Goal: Transaction & Acquisition: Download file/media

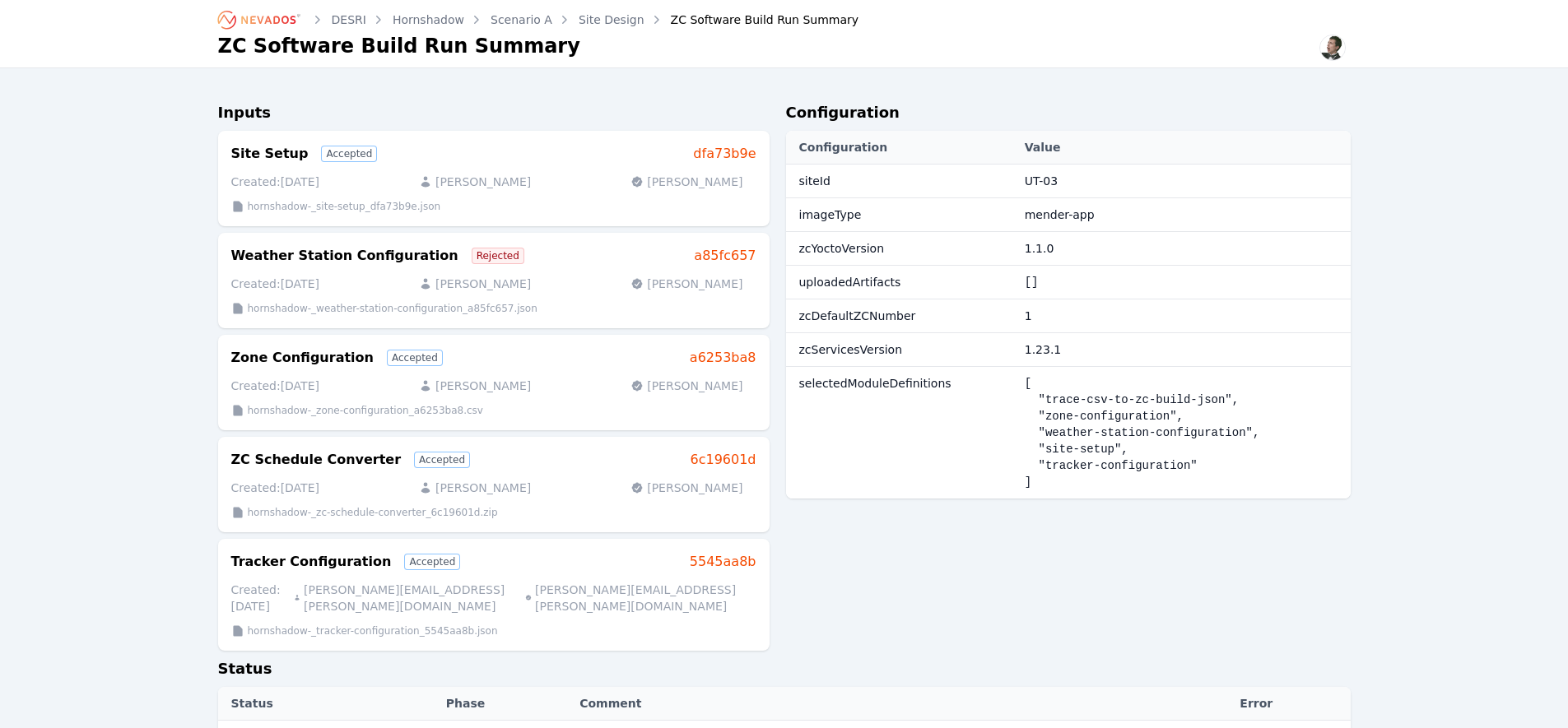
scroll to position [164, 0]
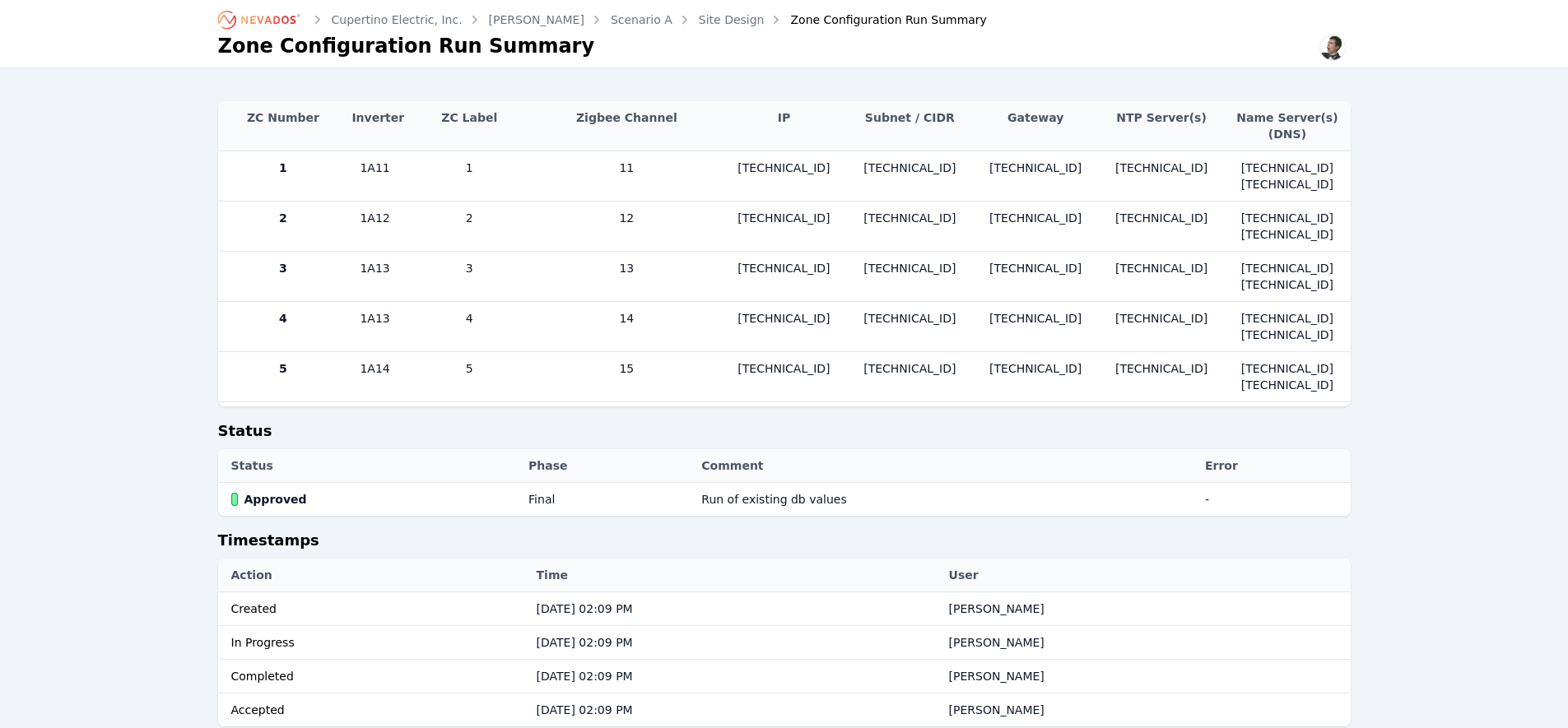
click at [270, 22] on icon "Breadcrumb" at bounding box center [269, 19] width 54 height 8
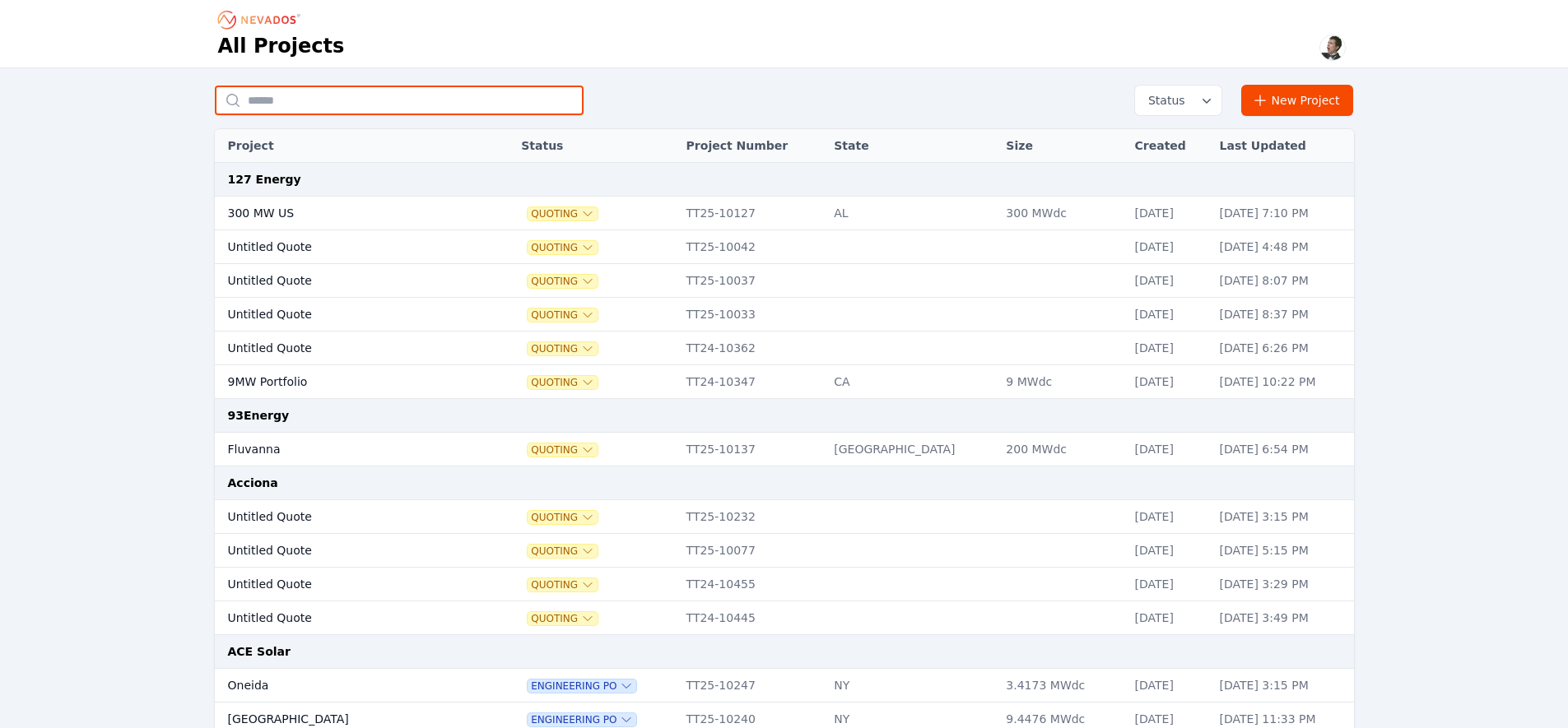
click at [268, 93] on input "text" at bounding box center [398, 101] width 368 height 30
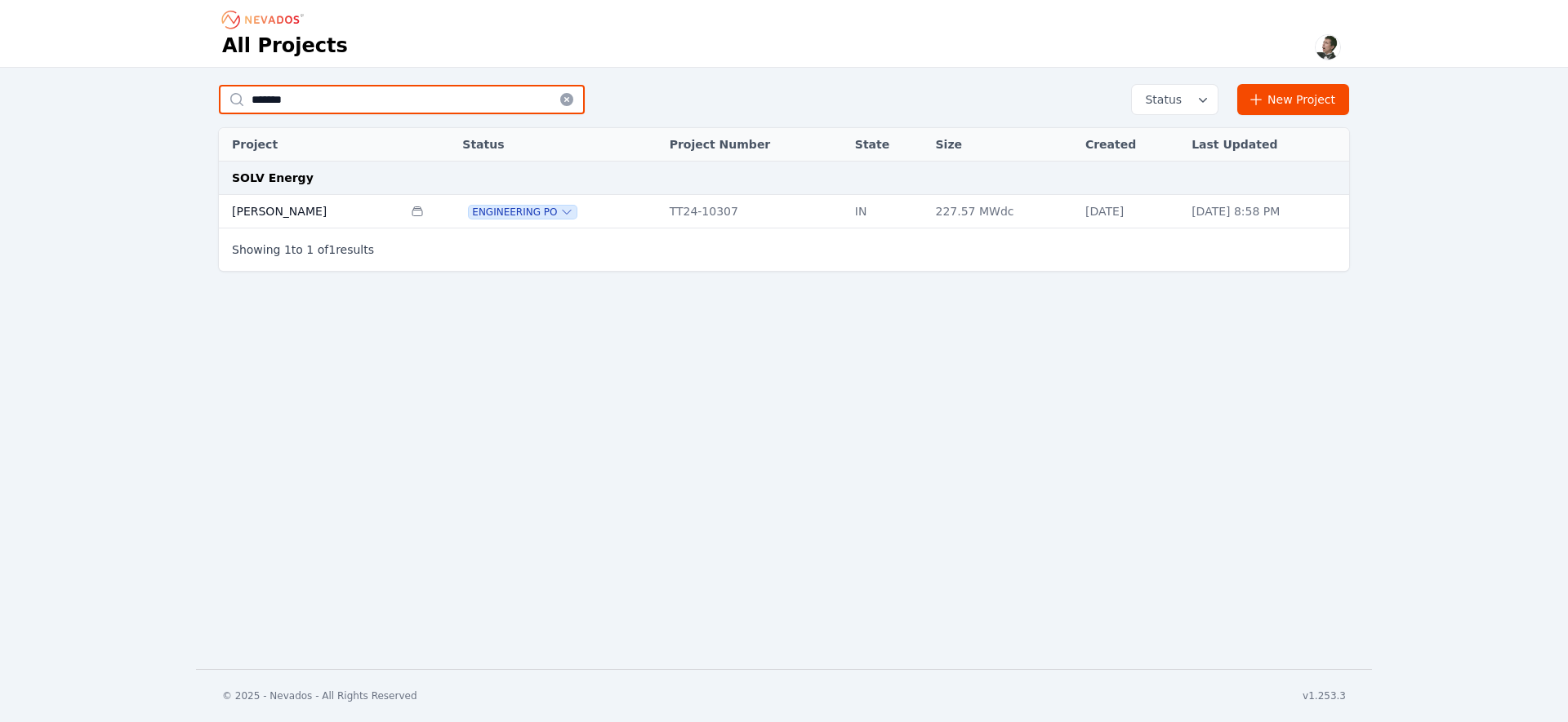
type input "*******"
click at [269, 210] on td "[PERSON_NAME]" at bounding box center [311, 212] width 184 height 34
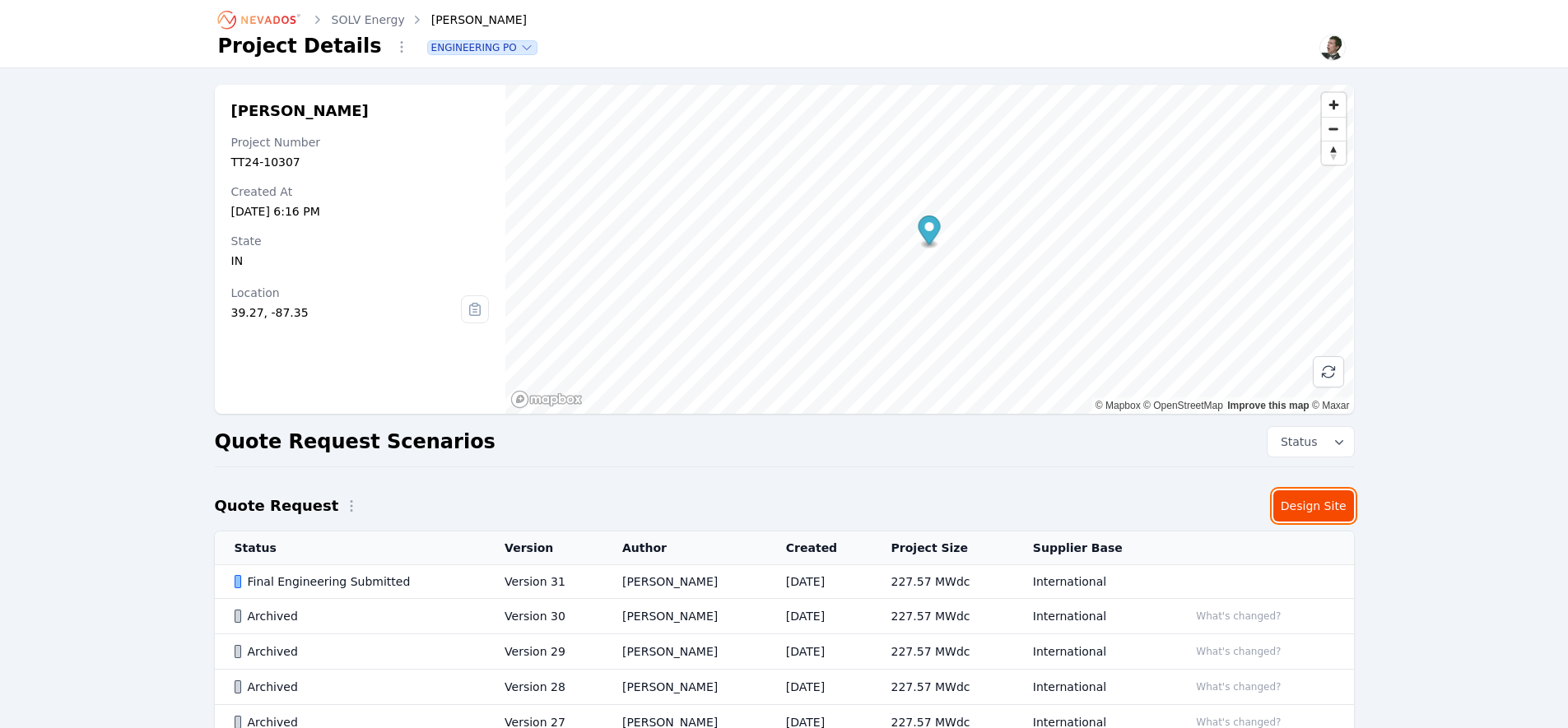
click at [1310, 508] on link "Design Site" at bounding box center [1313, 507] width 80 height 32
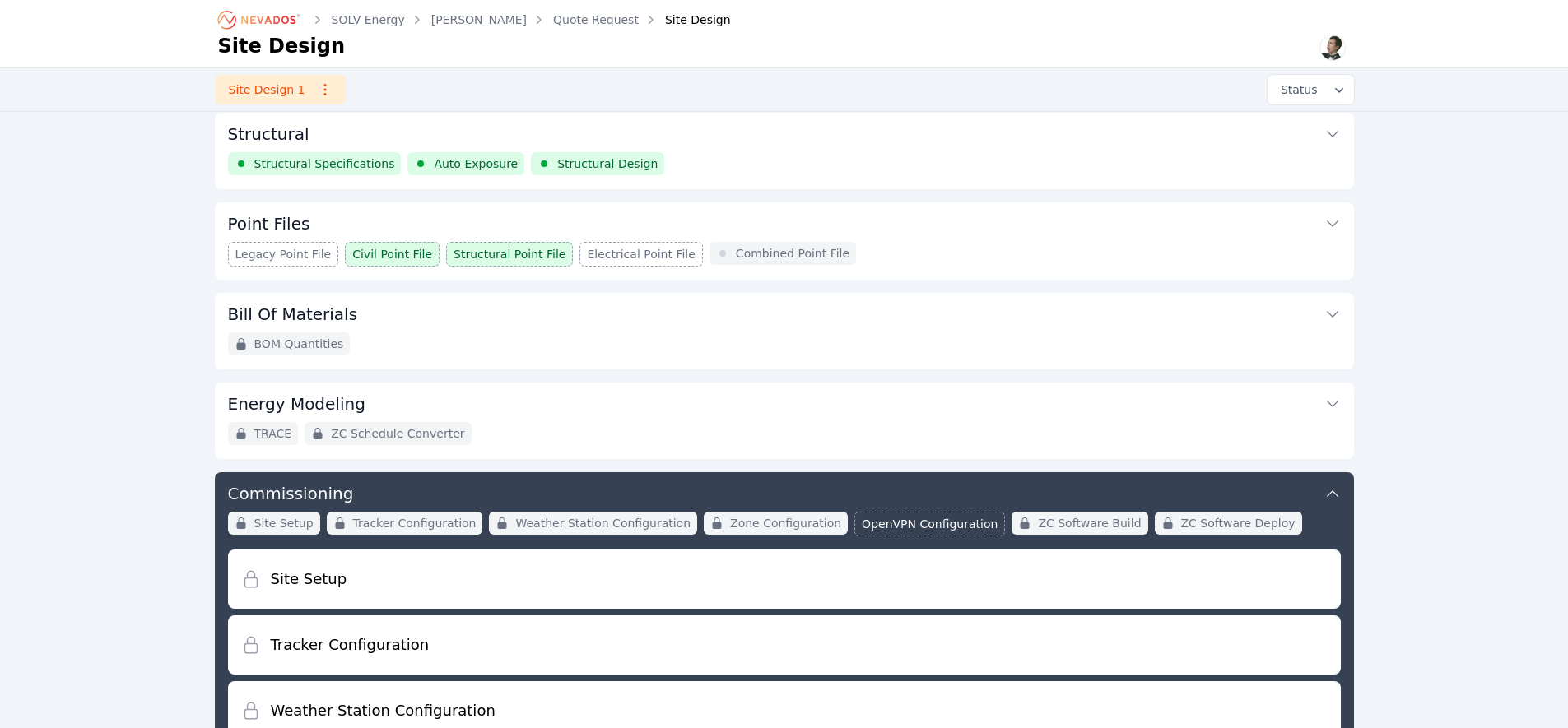
scroll to position [189, 0]
click at [990, 237] on button "Point Files" at bounding box center [785, 221] width 1113 height 39
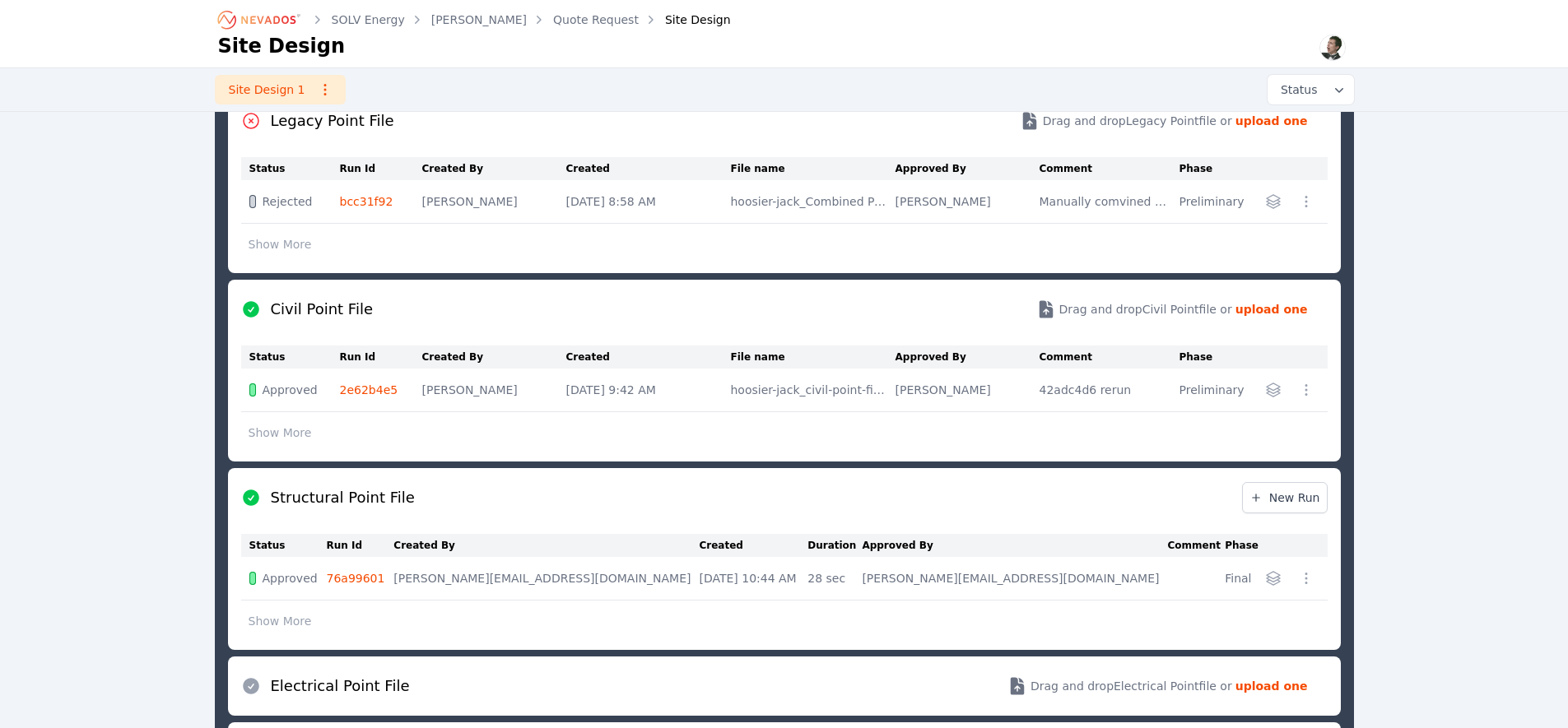
scroll to position [378, 0]
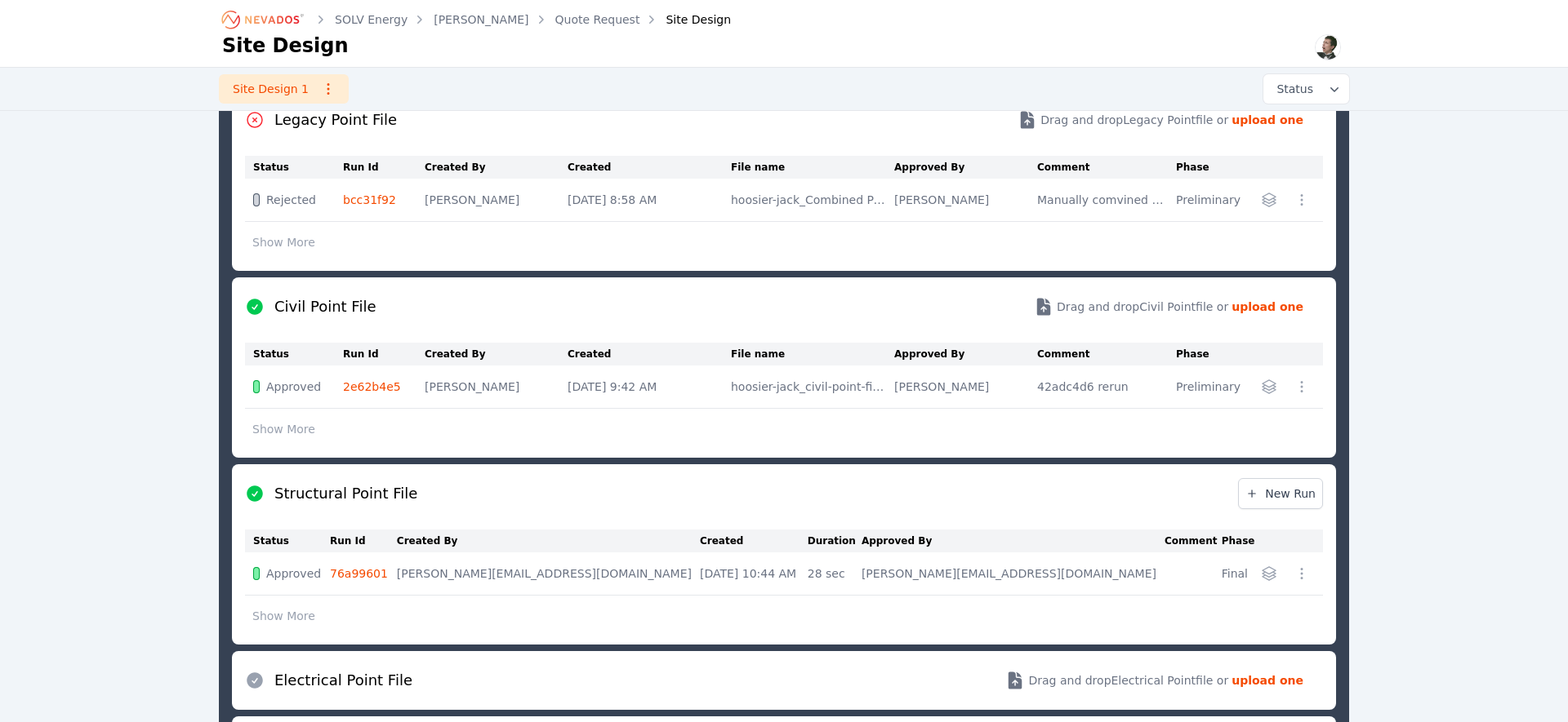
click at [1294, 577] on icon "button" at bounding box center [1301, 574] width 16 height 16
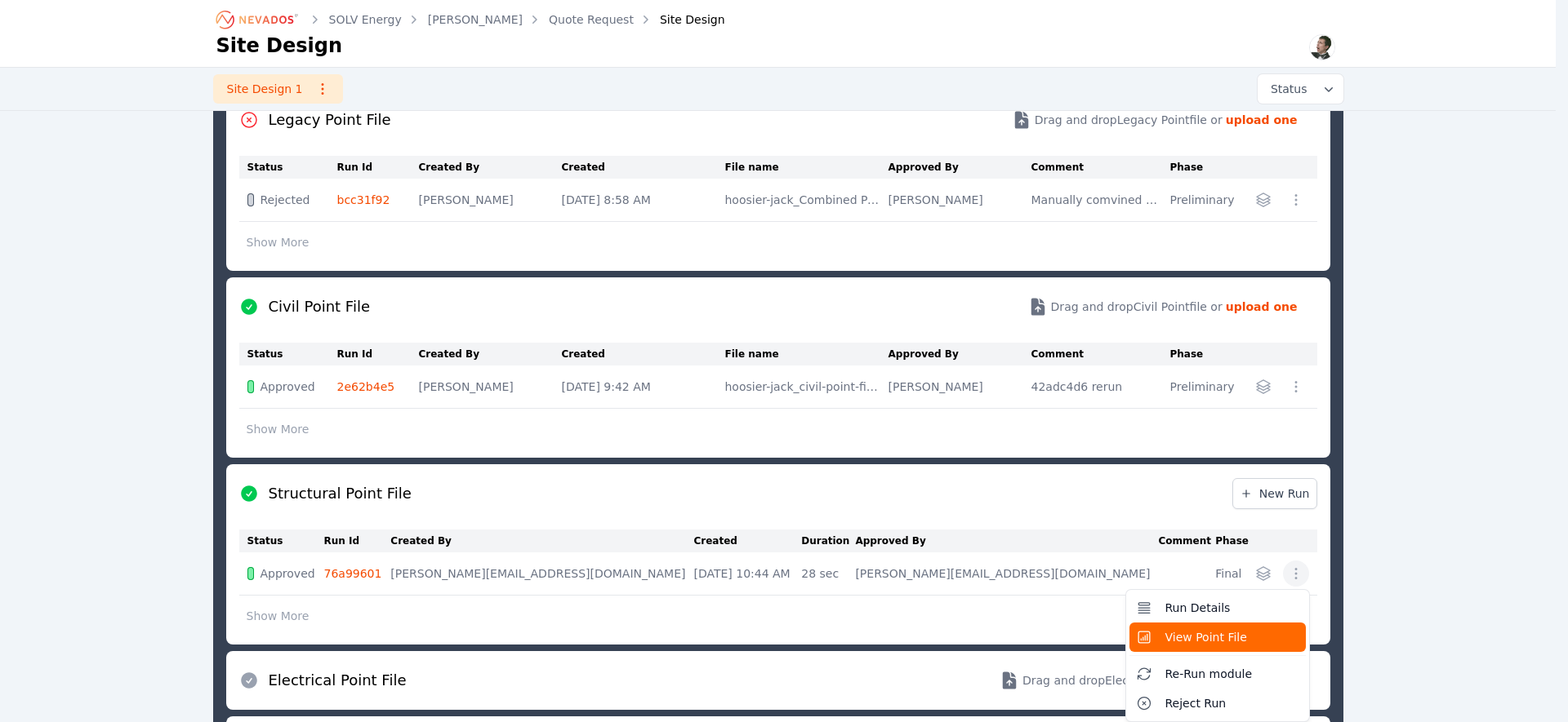
click at [1245, 637] on button "View Point File" at bounding box center [1217, 638] width 176 height 30
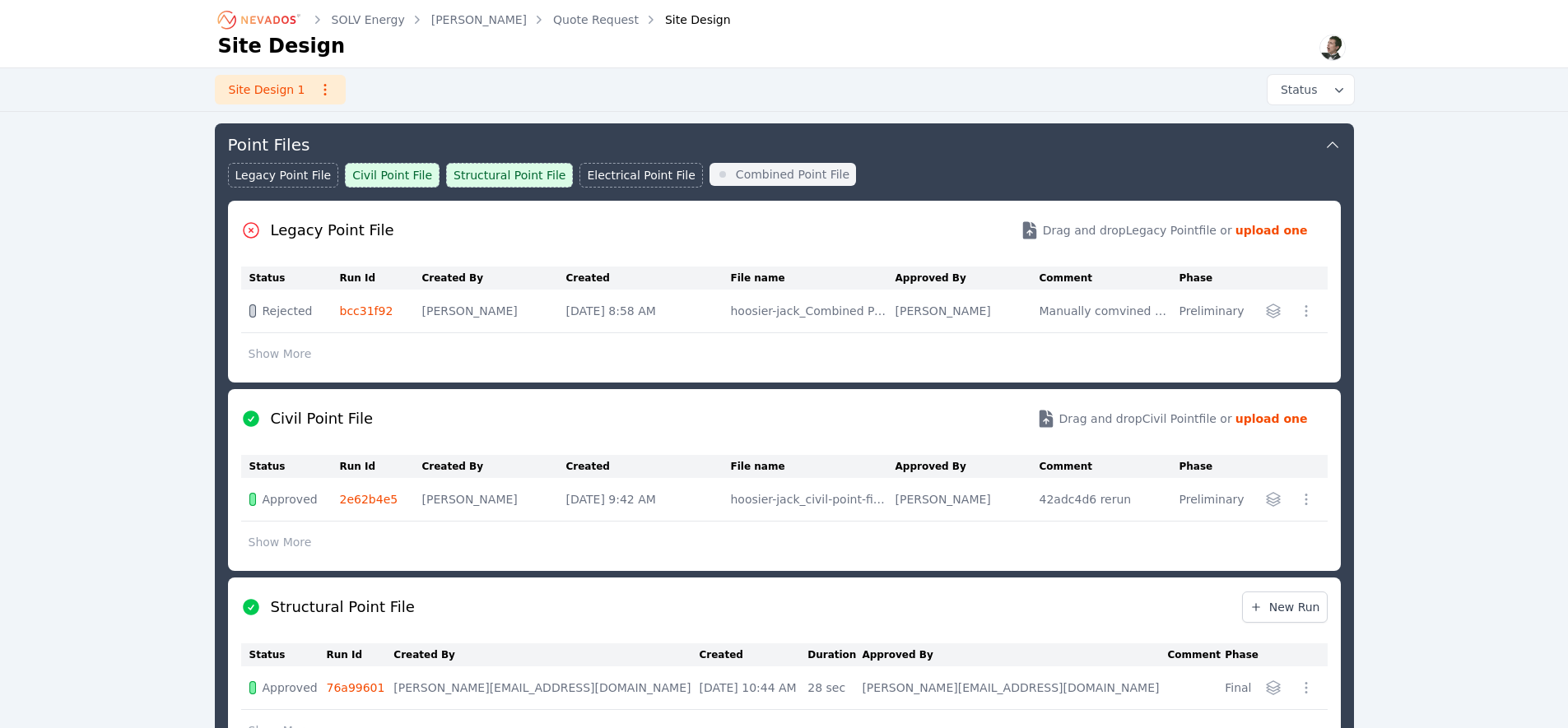
scroll to position [389, 0]
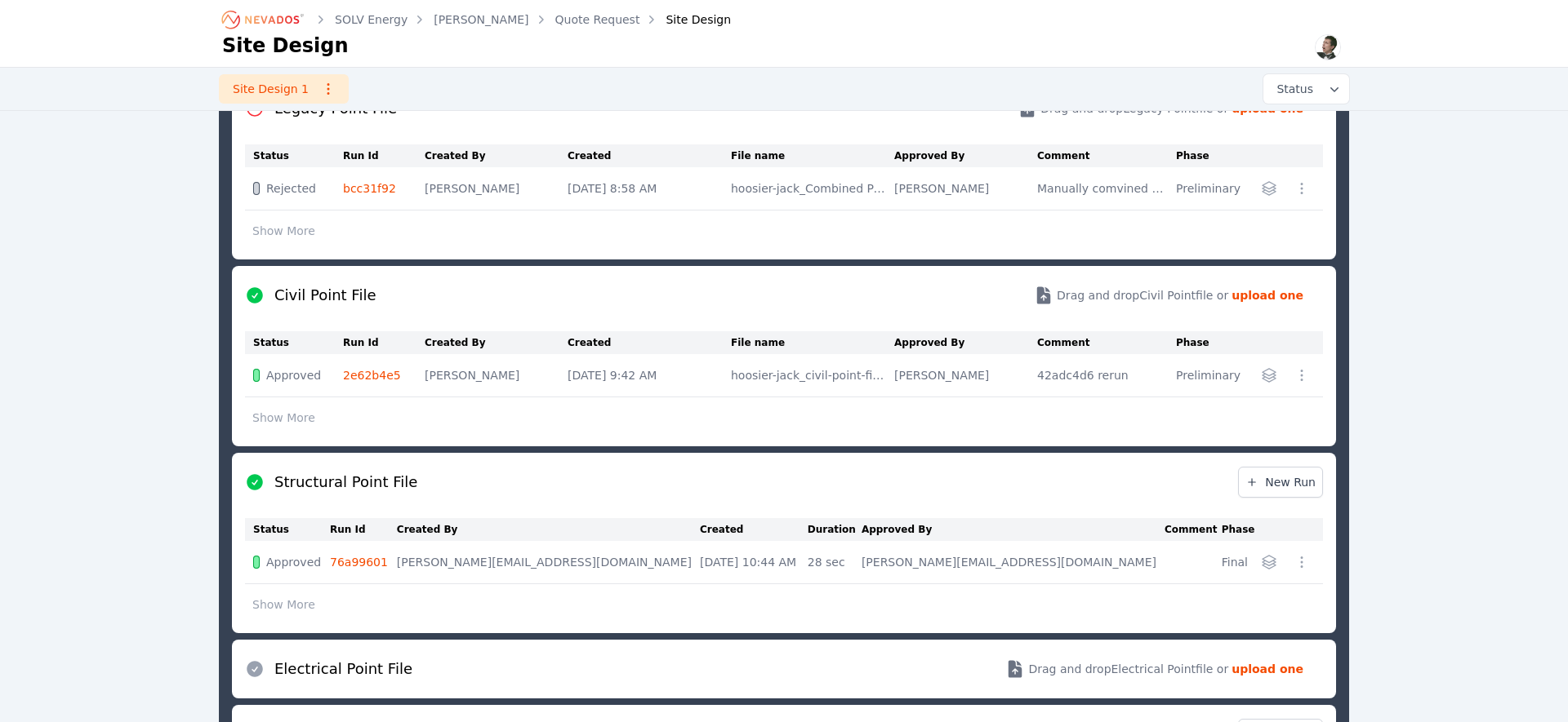
click at [1295, 562] on icon "button" at bounding box center [1301, 562] width 16 height 16
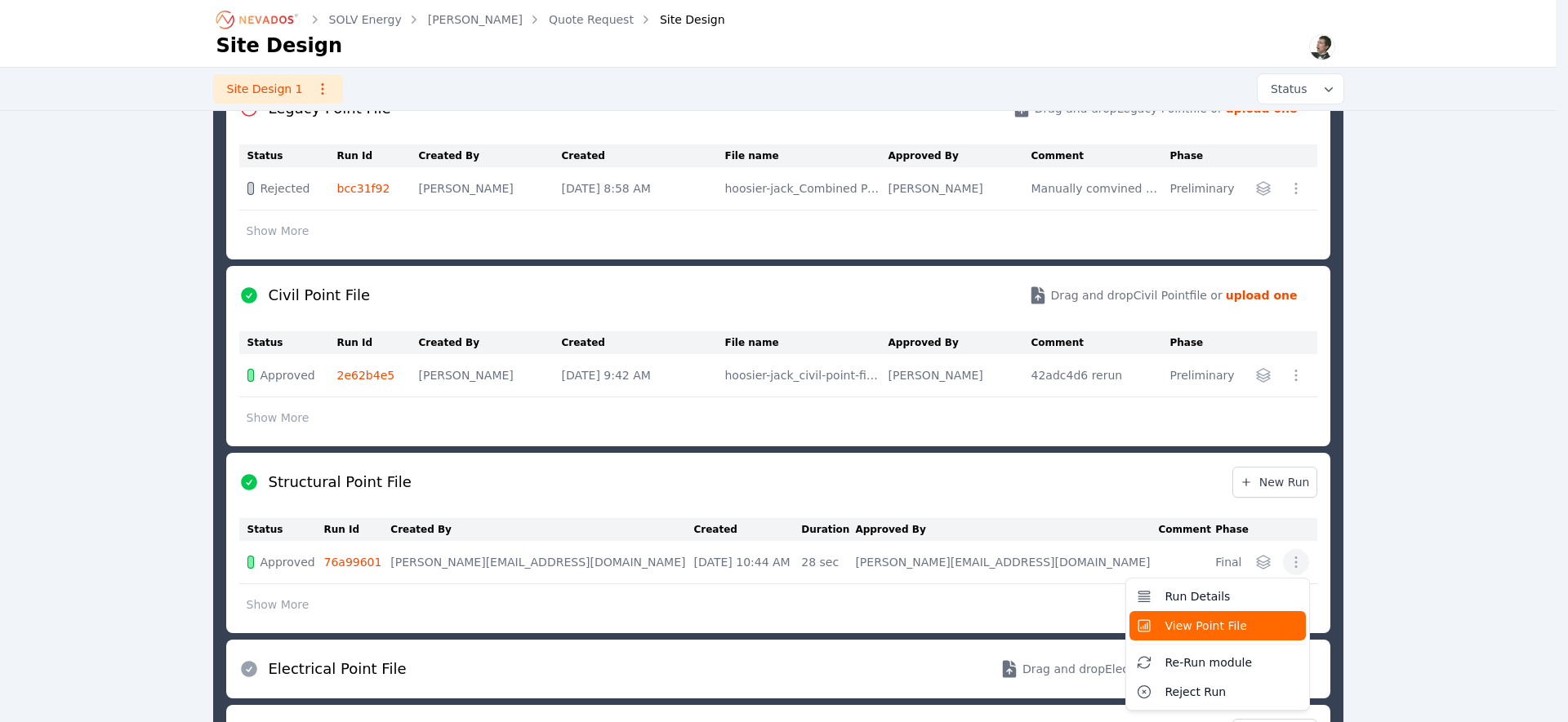
click at [1237, 625] on span "View Point File" at bounding box center [1206, 626] width 82 height 16
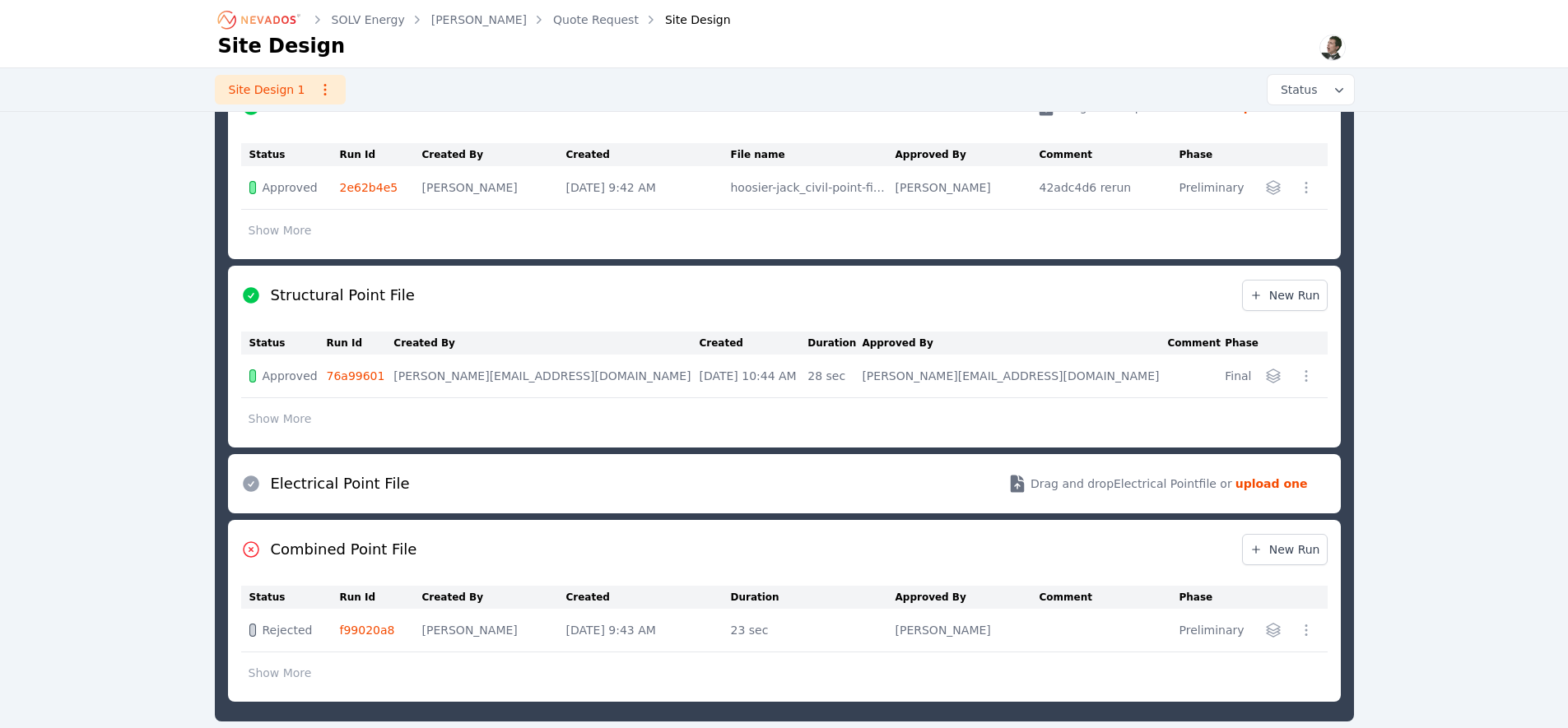
scroll to position [611, 0]
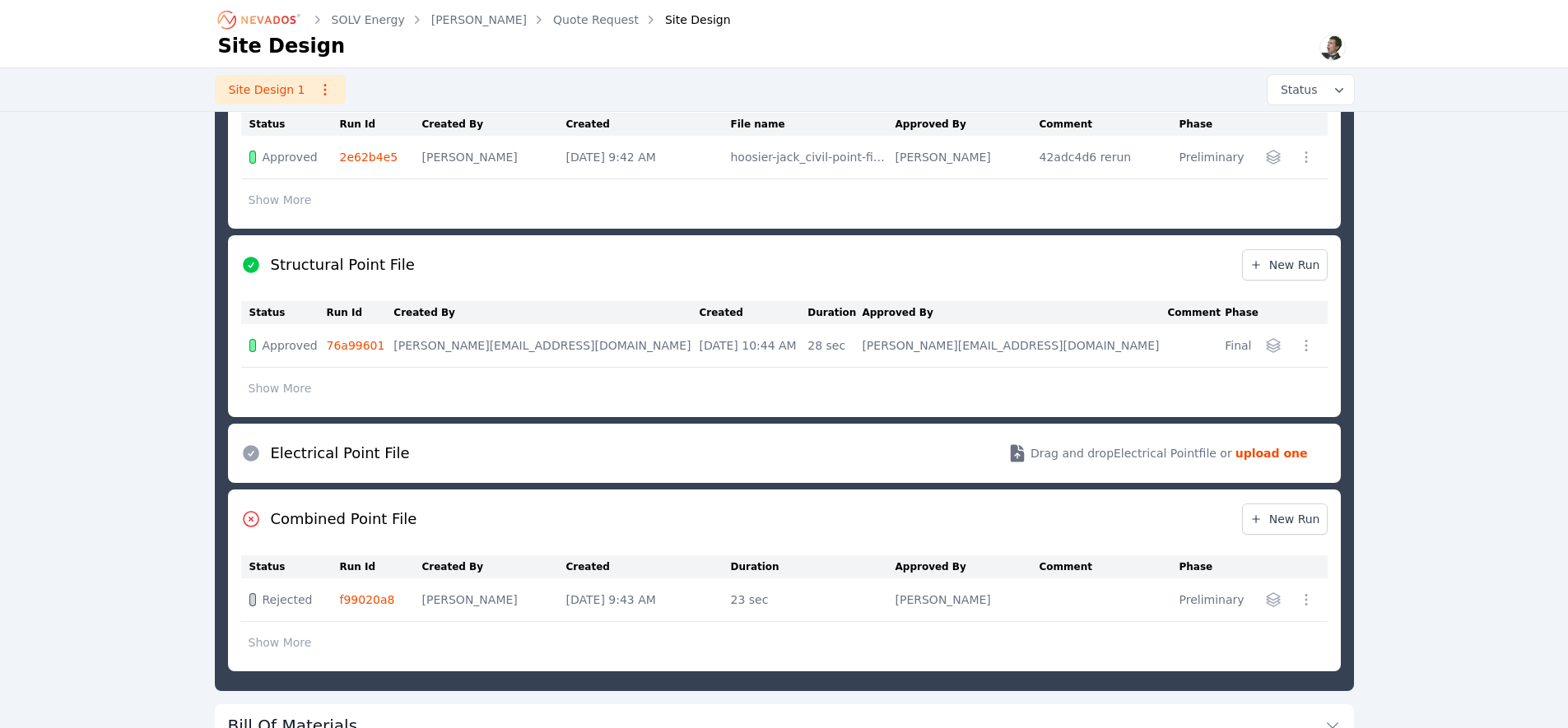
click at [279, 391] on button "Show More" at bounding box center [280, 388] width 78 height 32
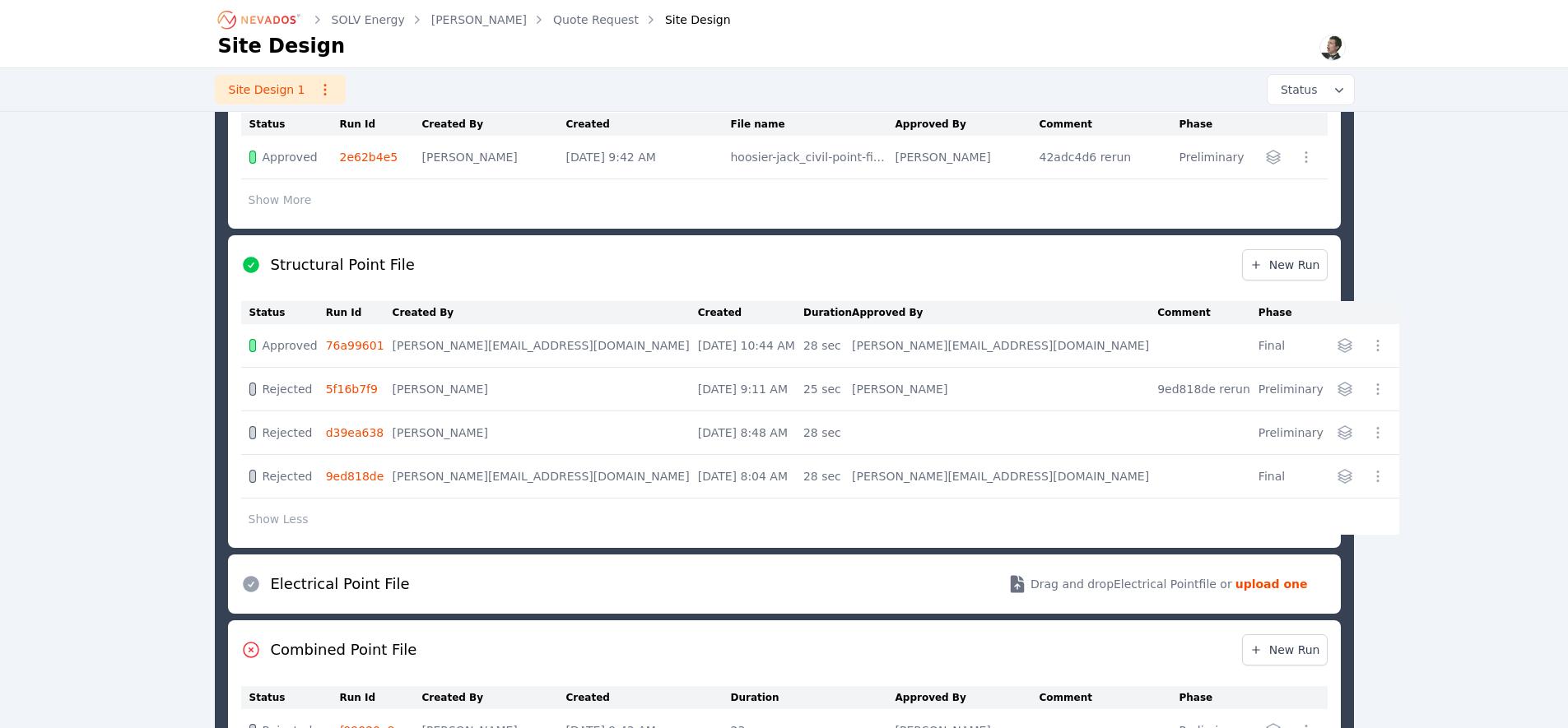
click at [360, 341] on link "76a99601" at bounding box center [354, 345] width 59 height 13
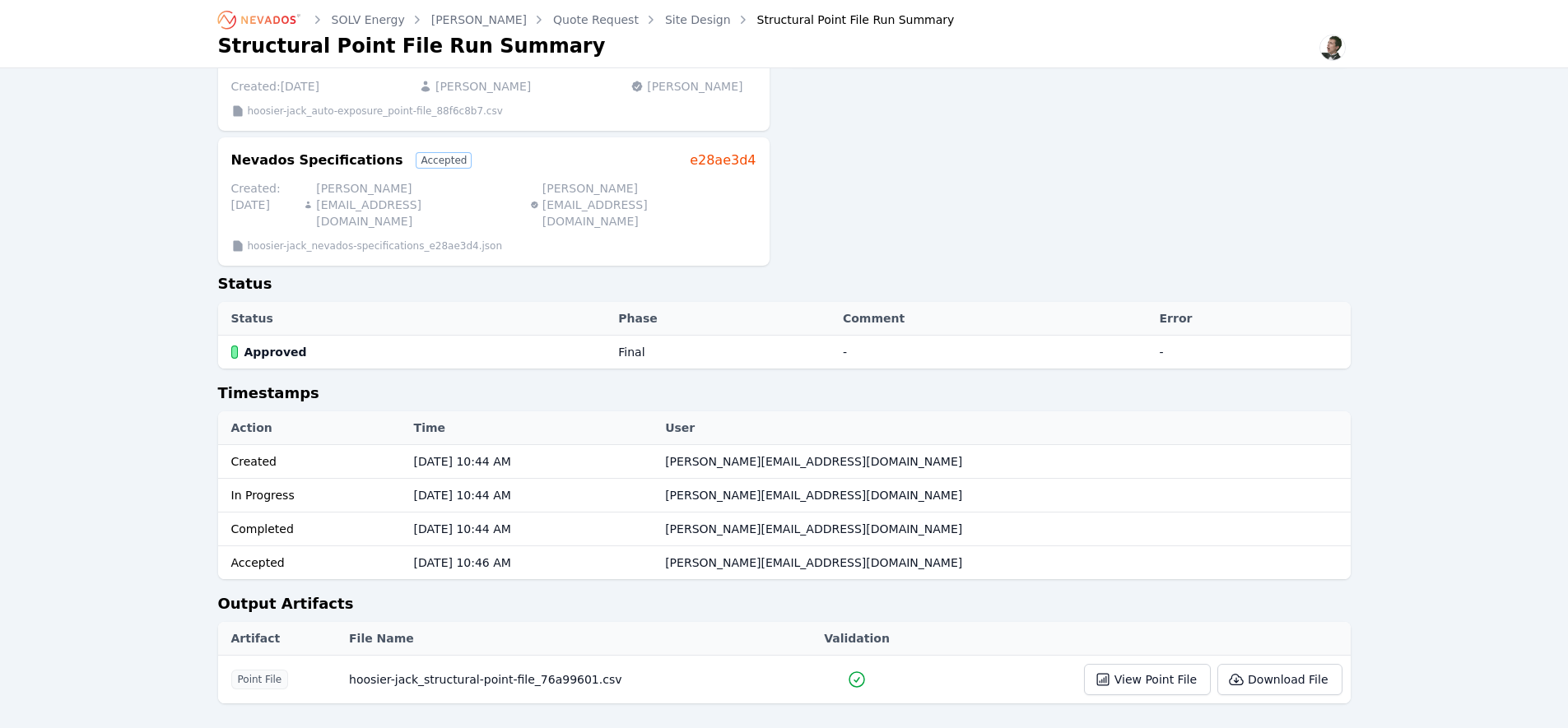
scroll to position [240, 0]
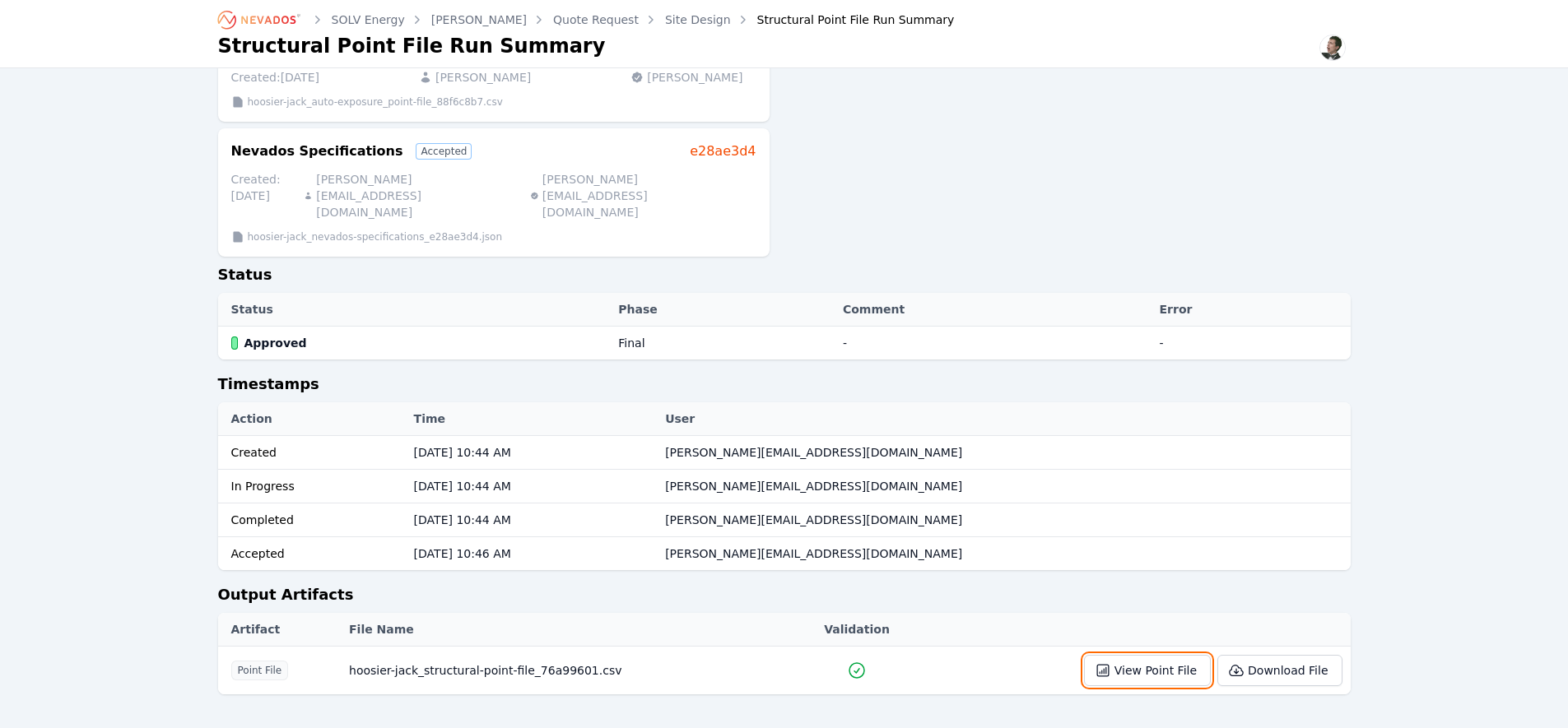
click at [1151, 655] on button "View Point File" at bounding box center [1147, 671] width 127 height 32
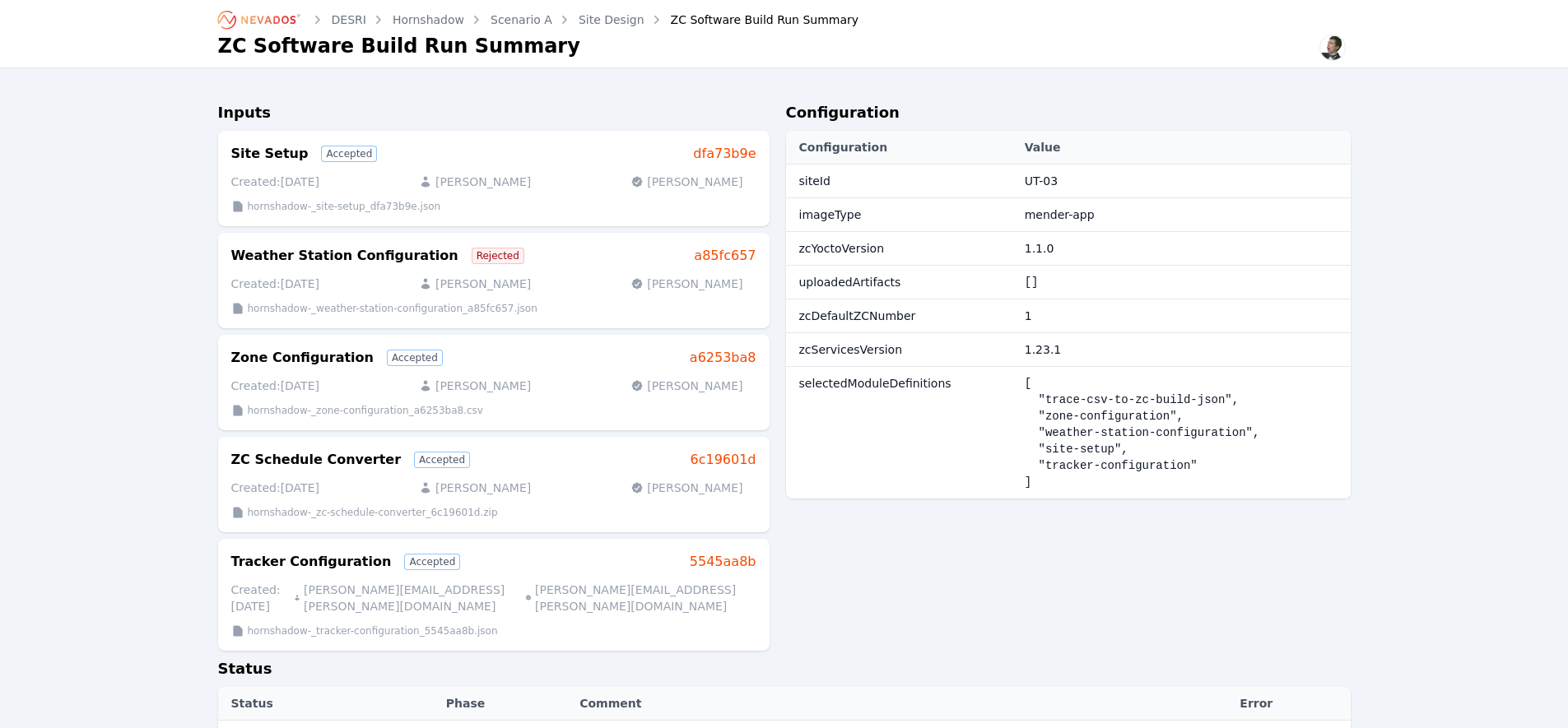
scroll to position [164, 0]
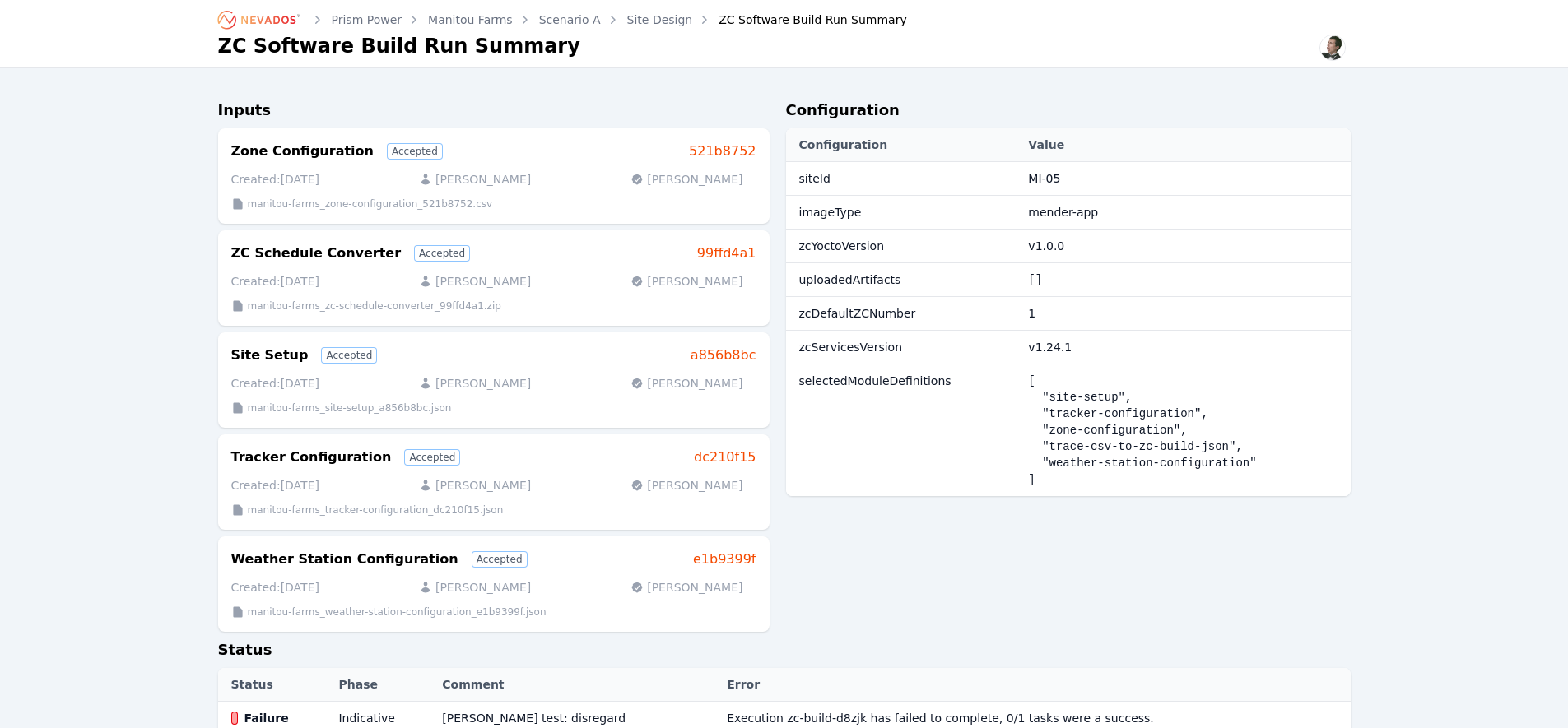
scroll to position [4, 0]
click at [1288, 580] on div "Configuration Configuration Value siteId MI-05 imageType mender-app zcYoctoVers…" at bounding box center [1068, 368] width 564 height 540
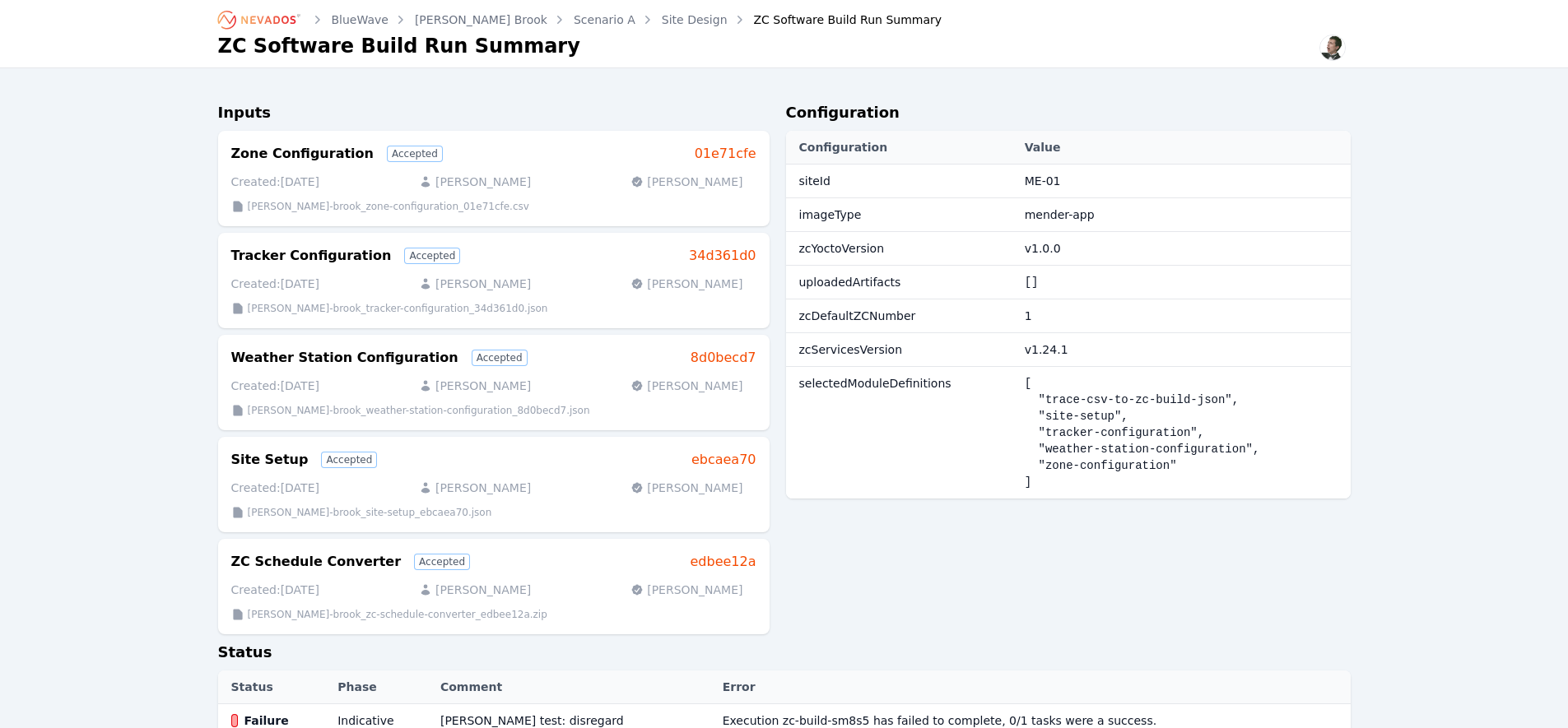
click at [662, 14] on link "Site Design" at bounding box center [694, 19] width 66 height 17
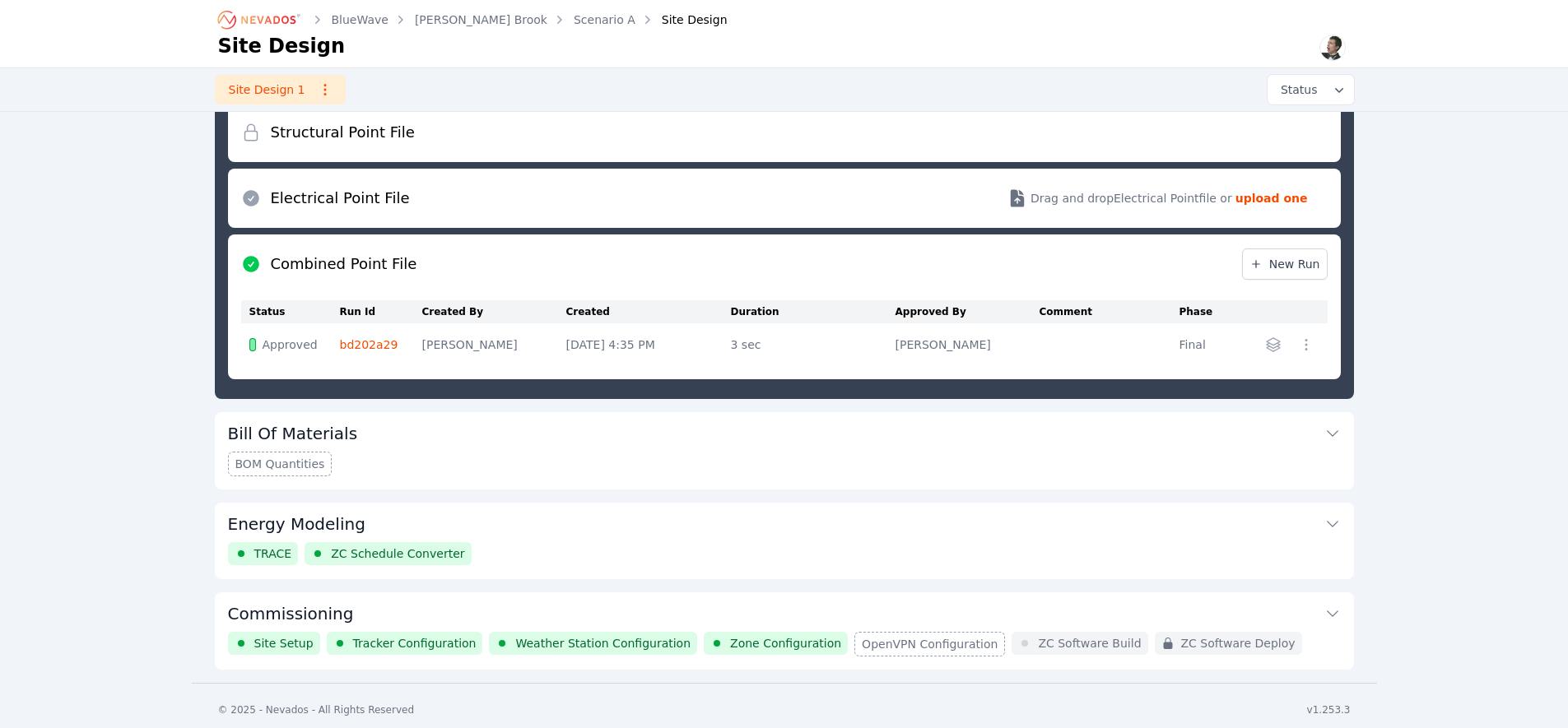
scroll to position [626, 0]
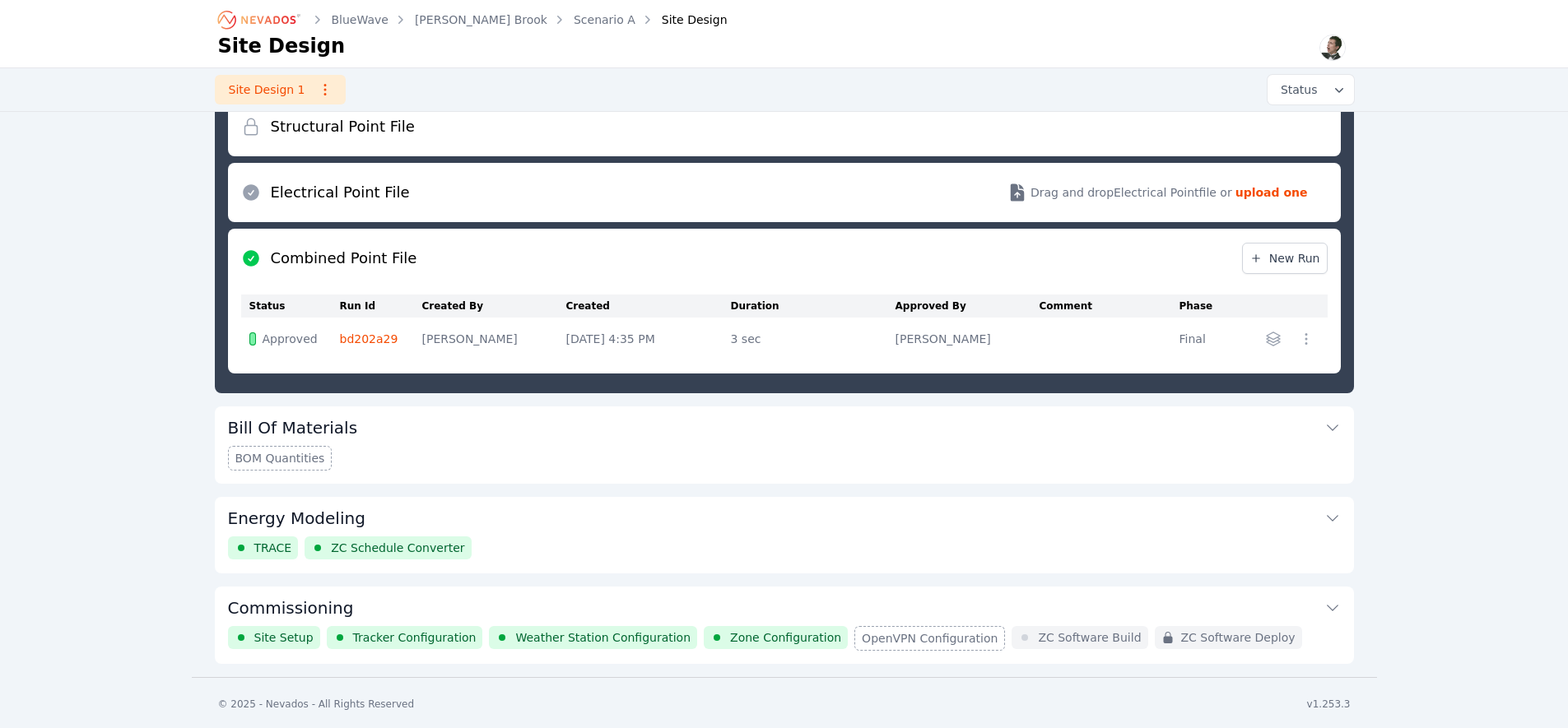
click at [659, 600] on button "Commissioning" at bounding box center [785, 606] width 1113 height 39
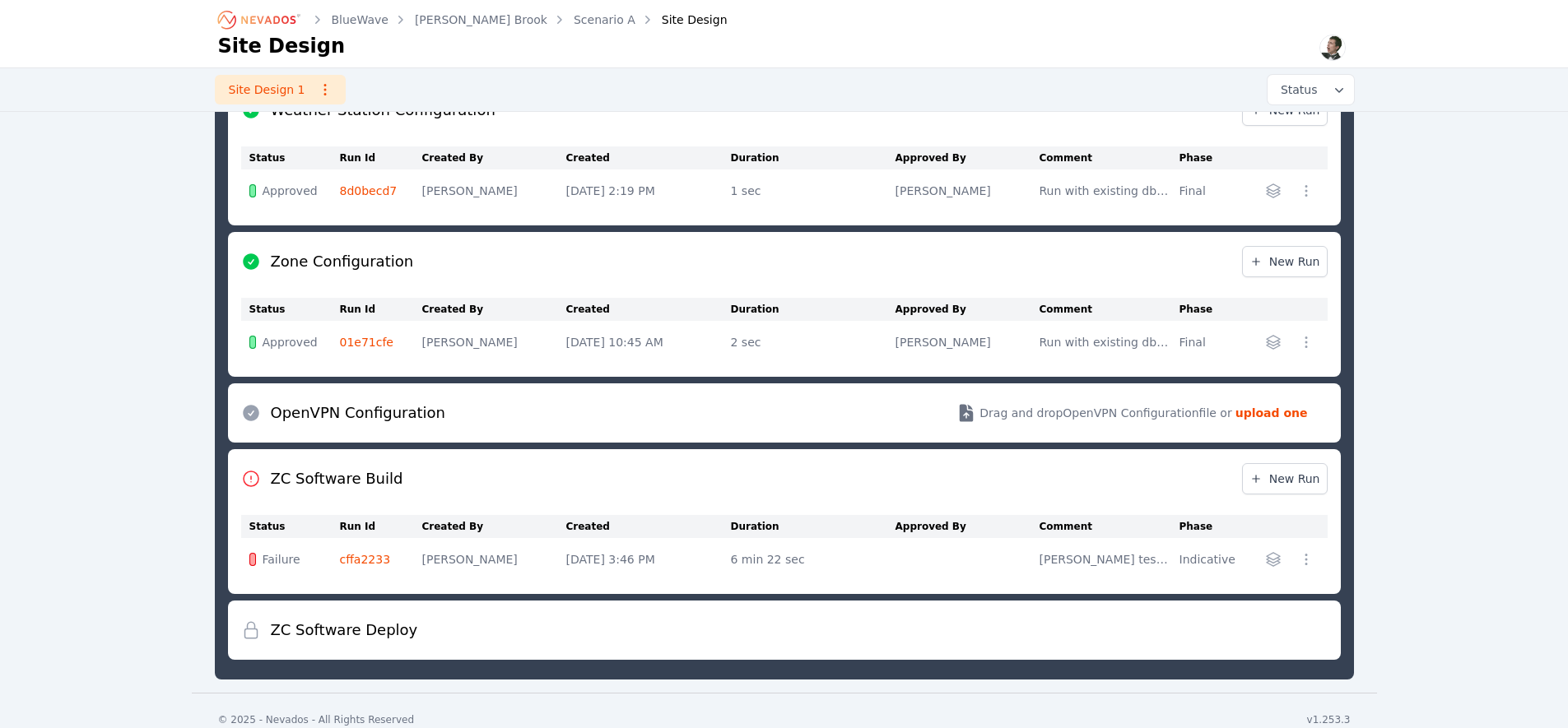
scroll to position [977, 0]
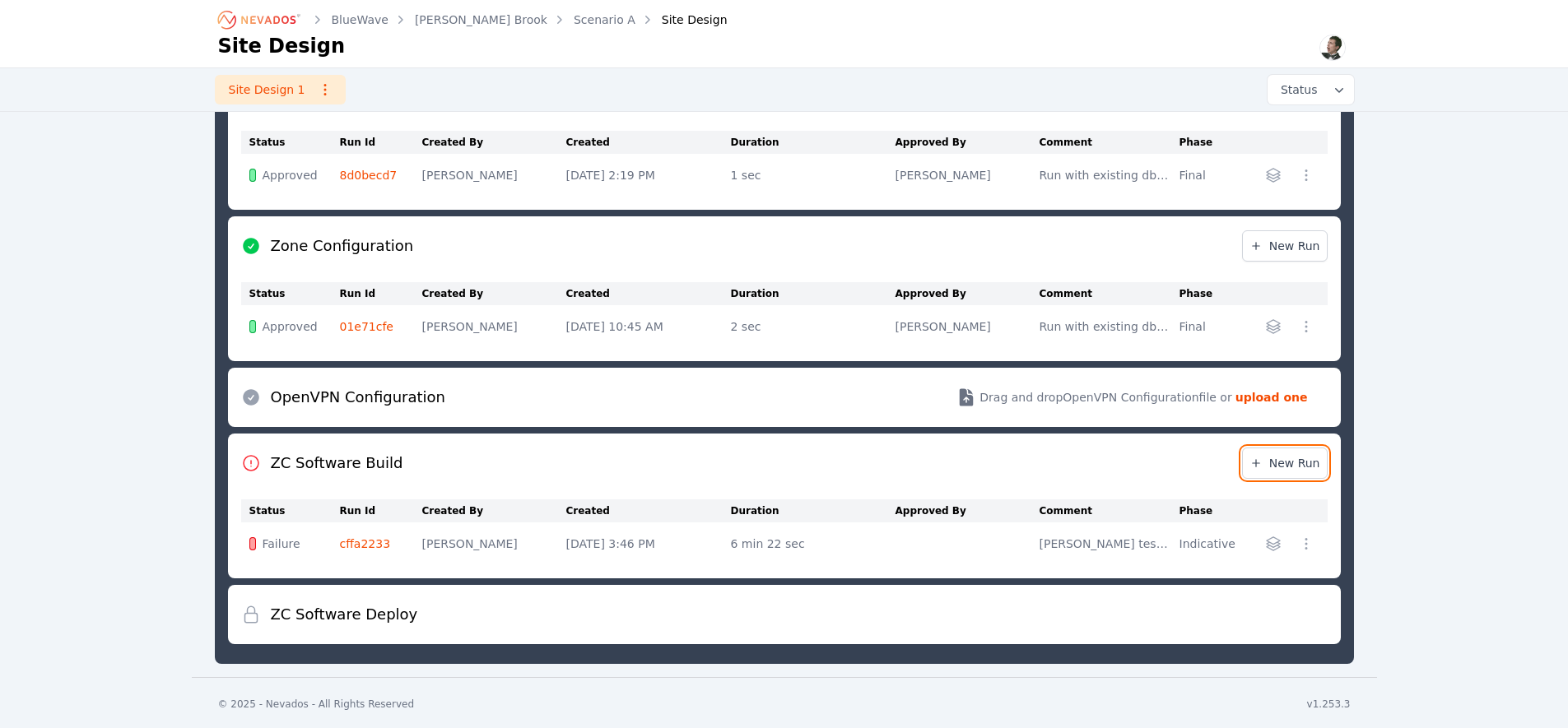
click at [1276, 458] on span "New Run" at bounding box center [1284, 463] width 71 height 17
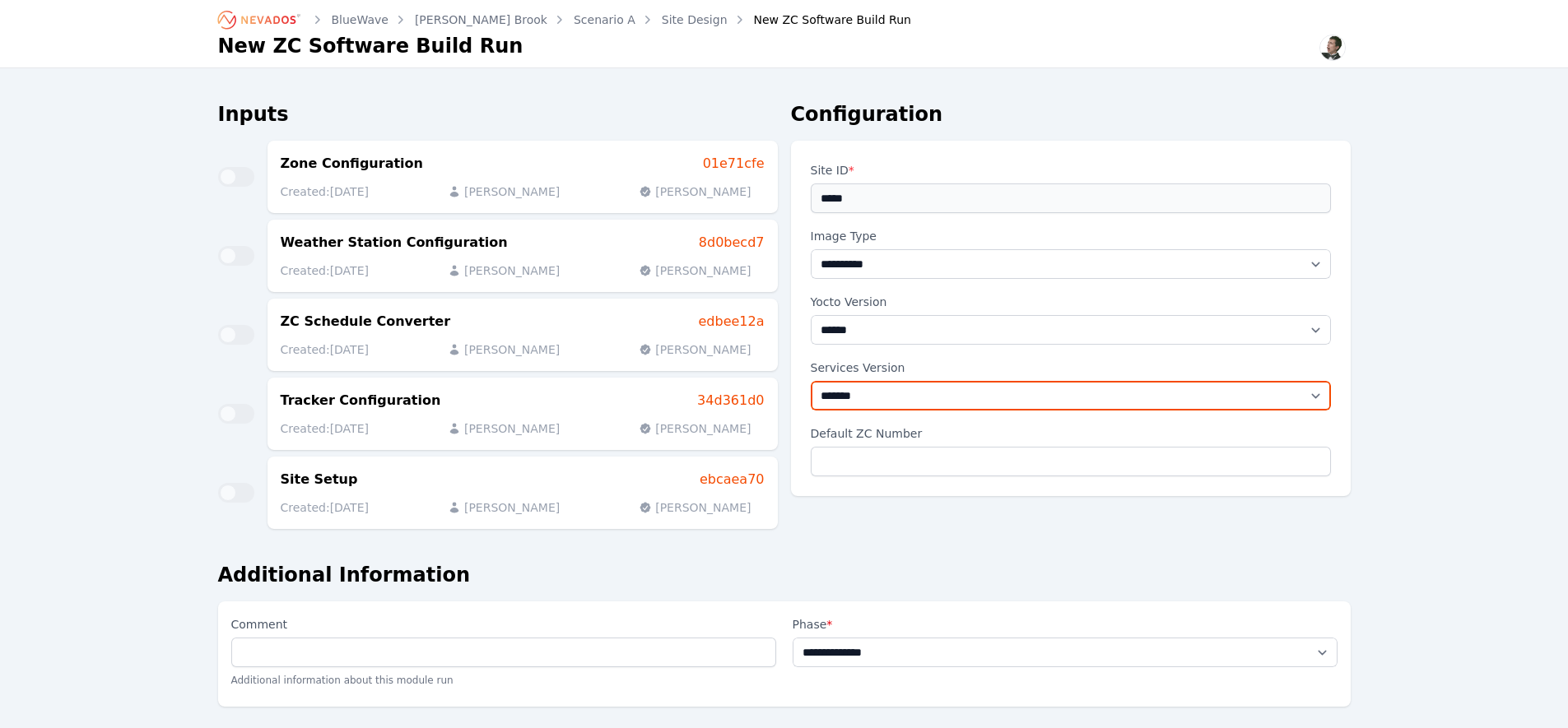
click at [1320, 395] on select "*******" at bounding box center [1070, 396] width 520 height 30
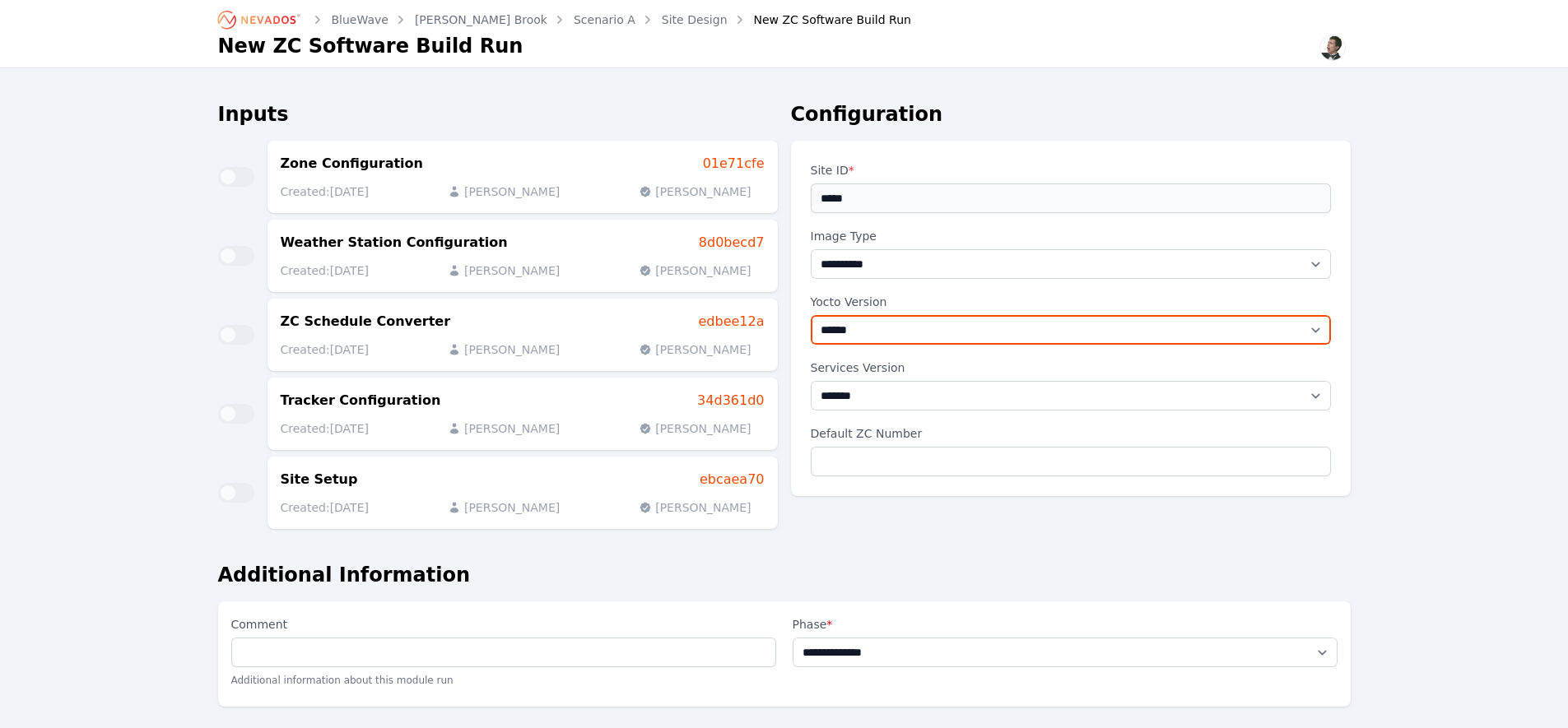
click at [1312, 330] on select "******" at bounding box center [1070, 330] width 520 height 30
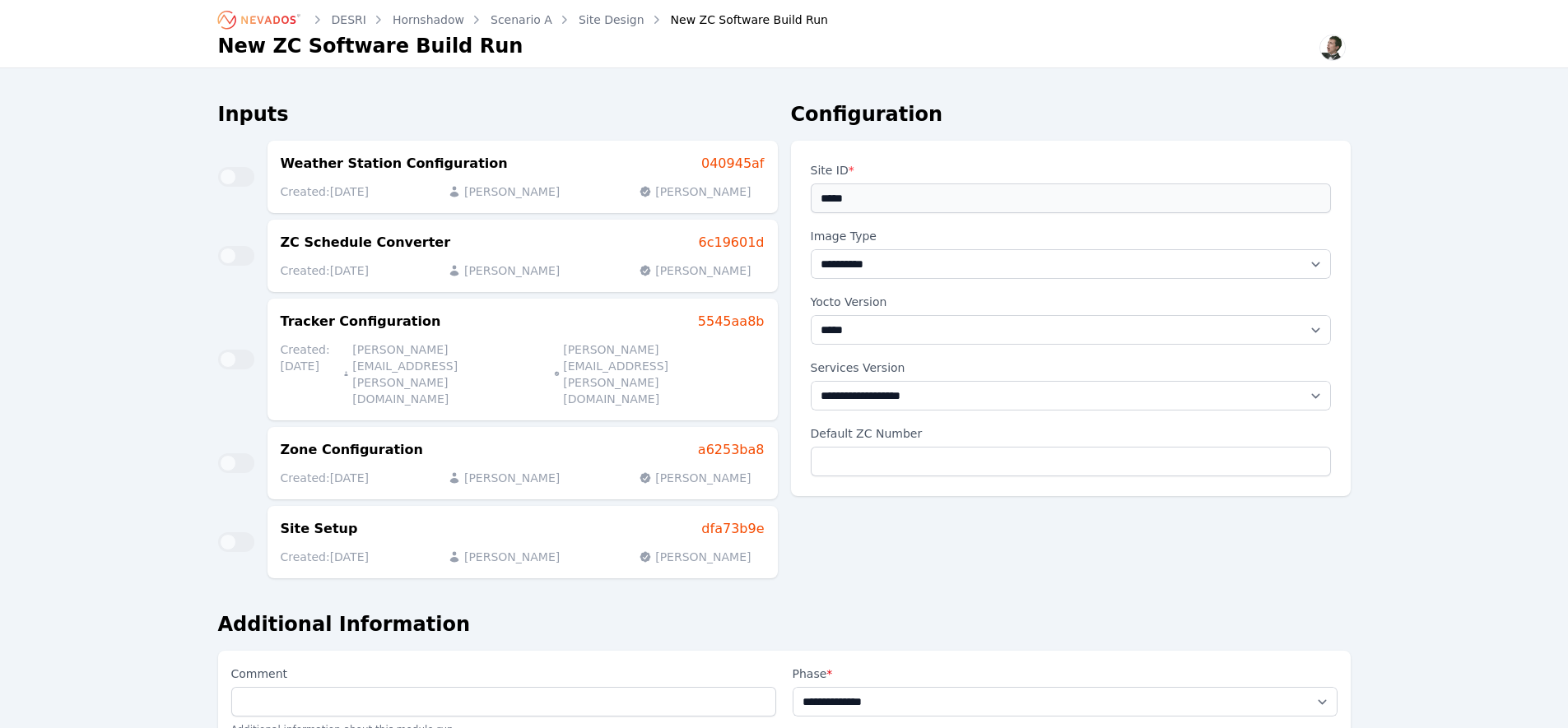
click at [1516, 440] on div "**********" at bounding box center [784, 424] width 1568 height 847
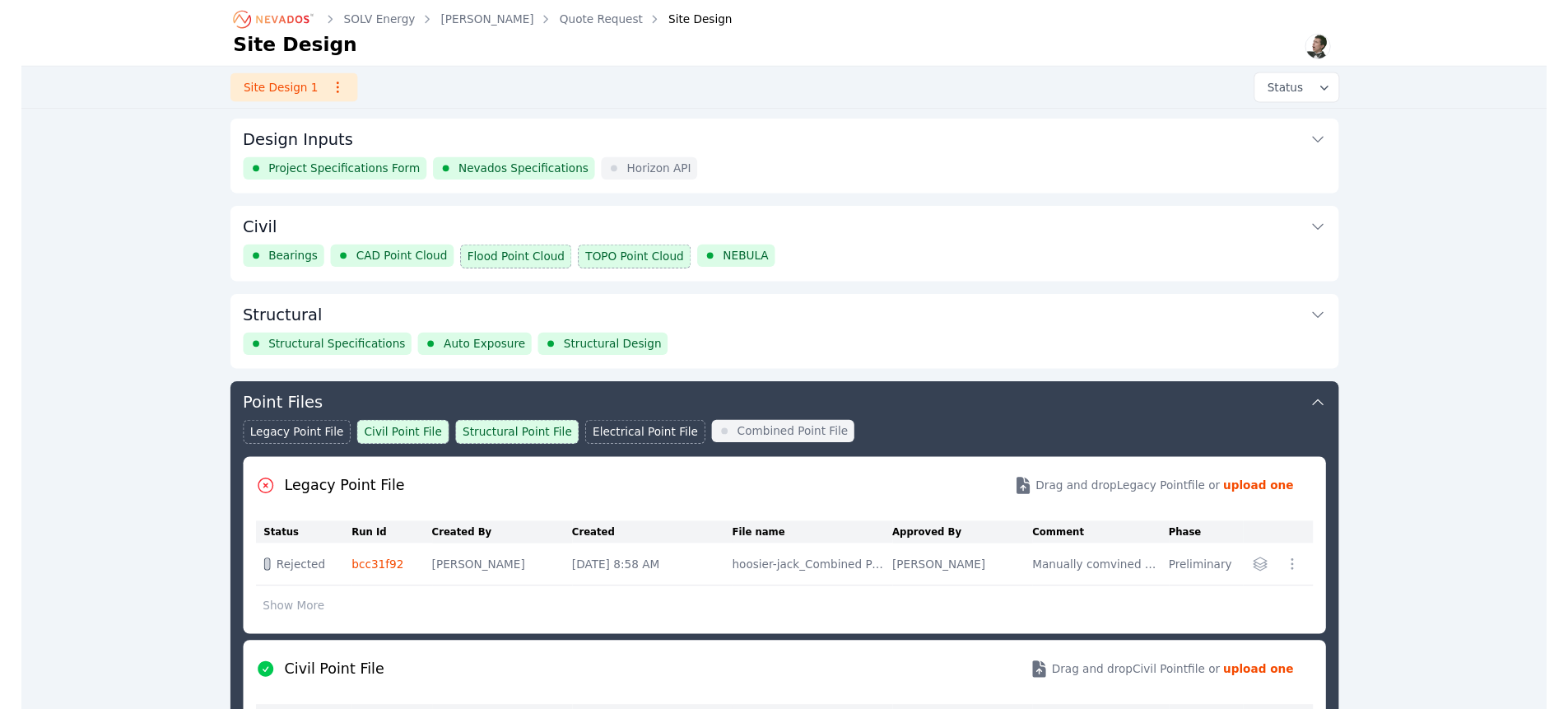
scroll to position [267, 0]
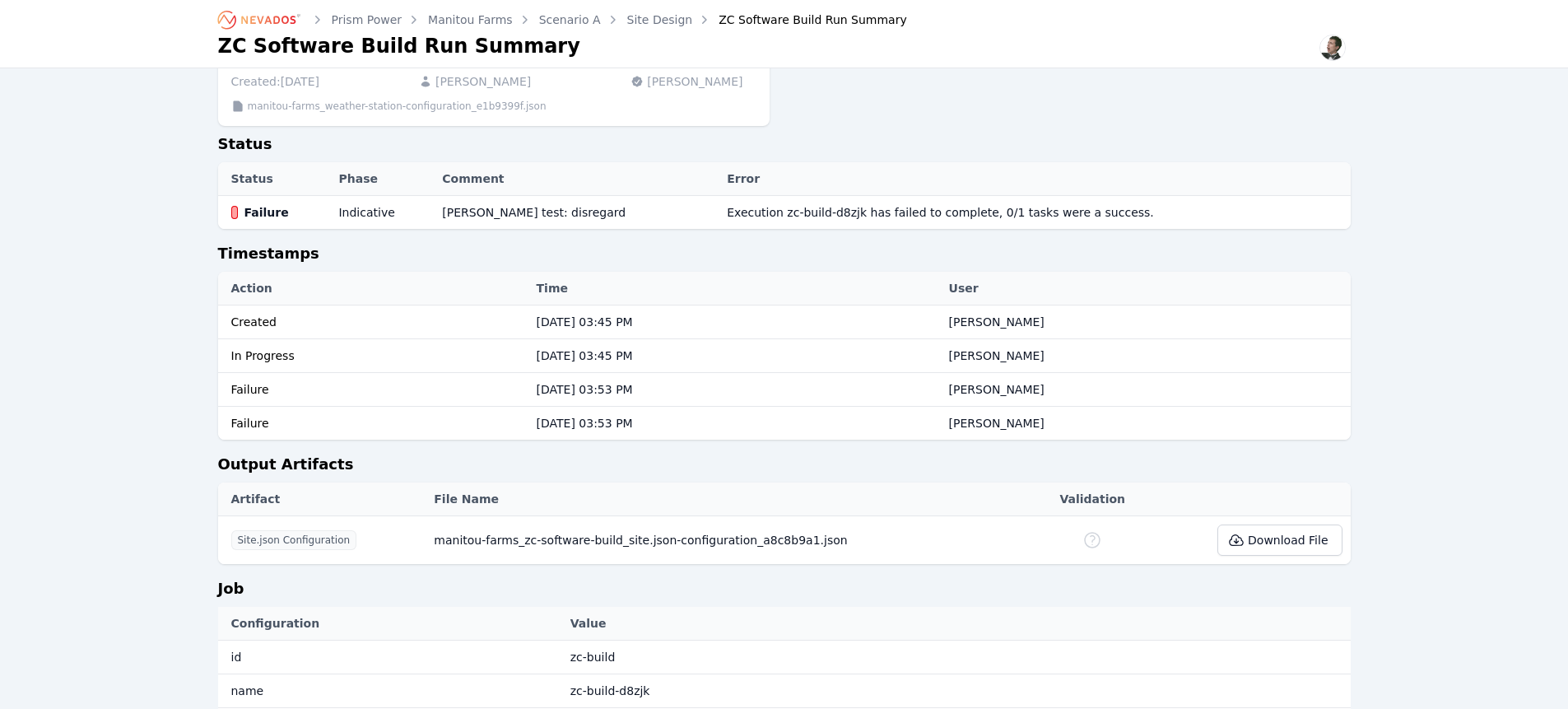
scroll to position [509, 0]
click at [1330, 546] on button "Download File" at bounding box center [1279, 540] width 124 height 32
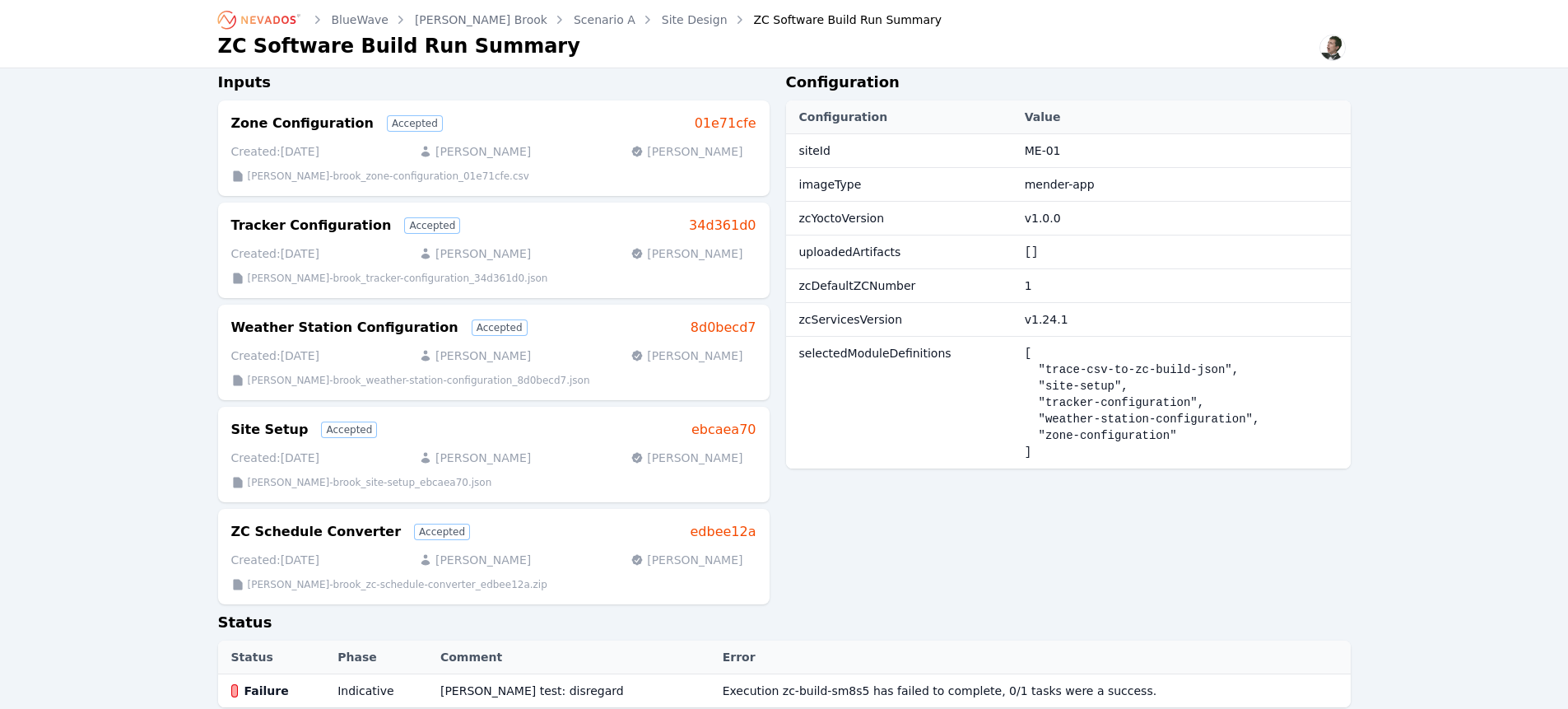
scroll to position [488, 0]
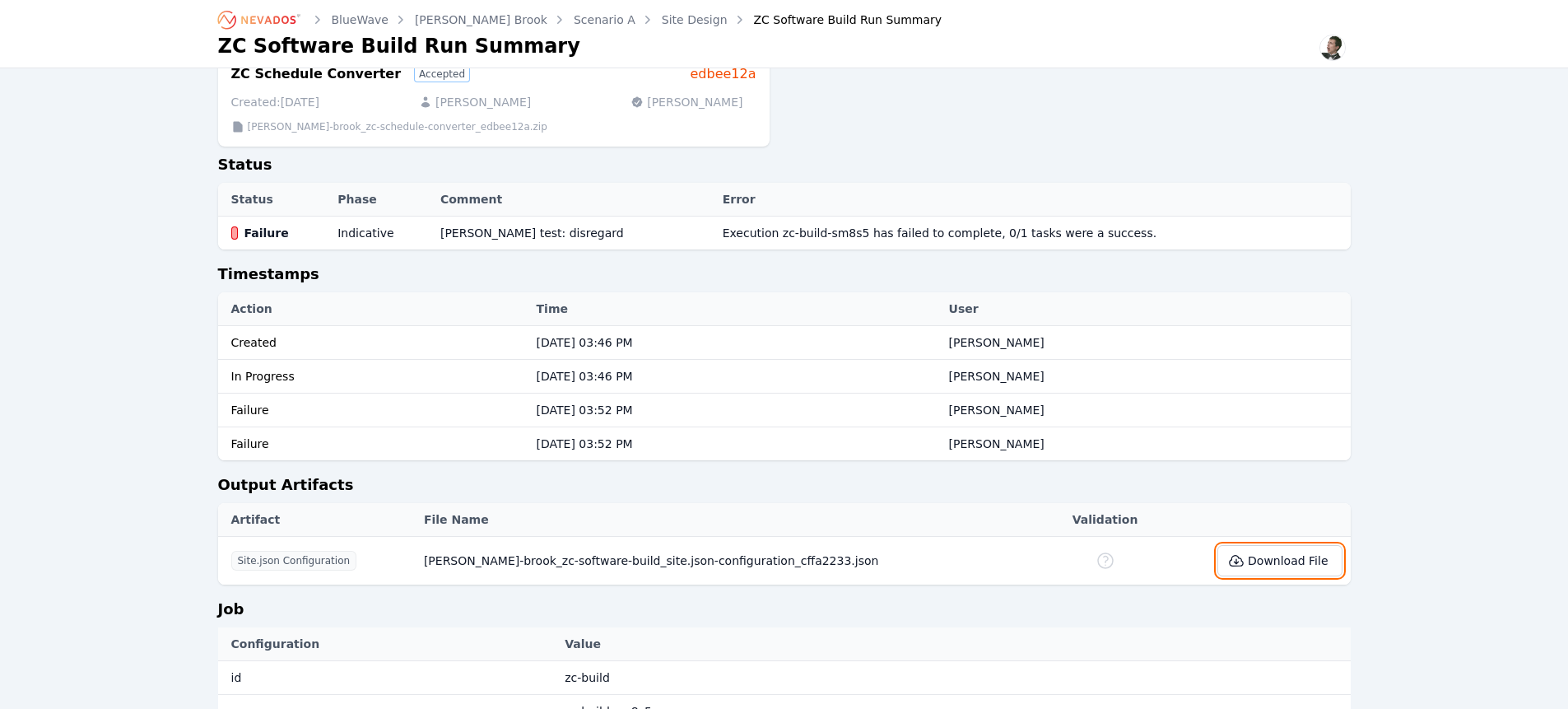
click at [1267, 564] on button "Download File" at bounding box center [1279, 561] width 124 height 32
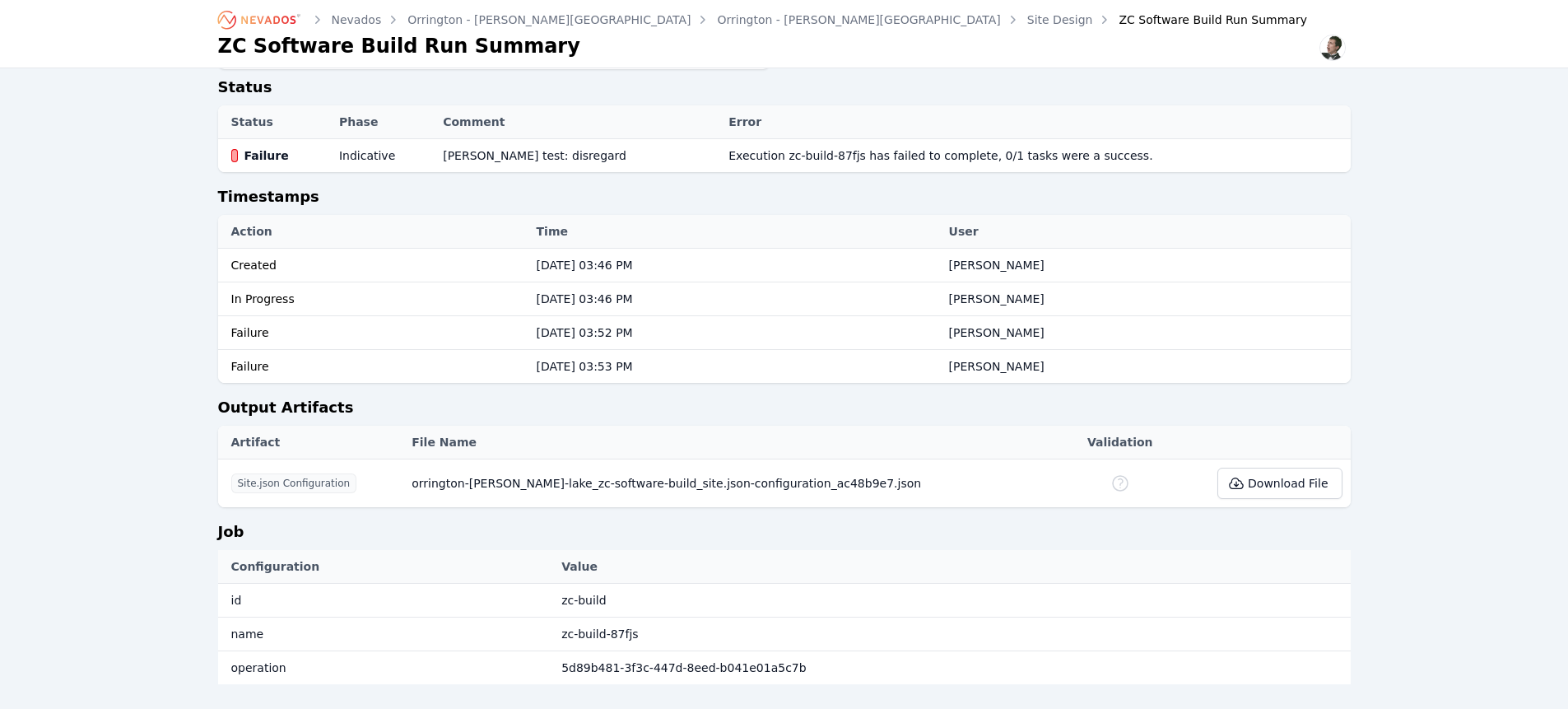
scroll to position [601, 0]
click at [1263, 464] on button "Download File" at bounding box center [1279, 480] width 124 height 32
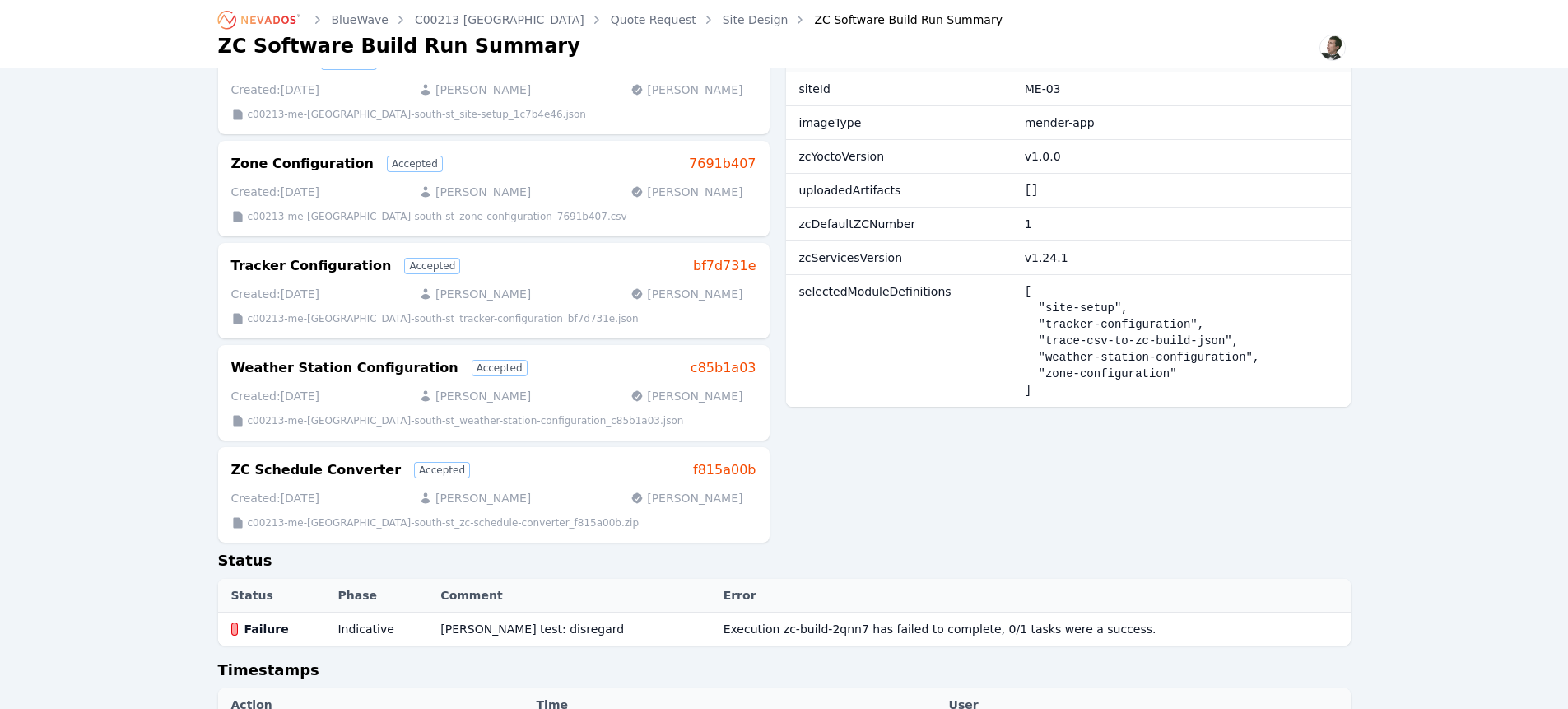
scroll to position [641, 0]
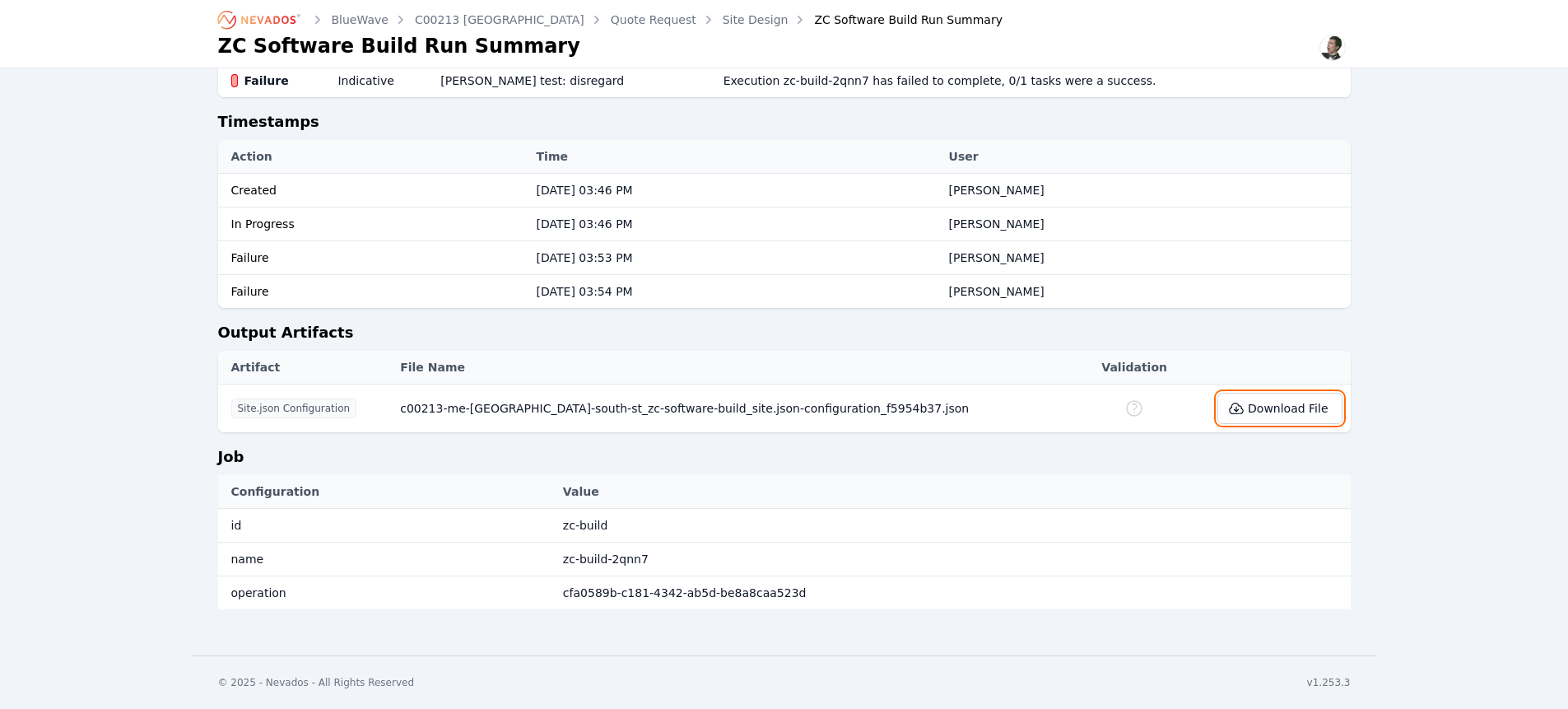
click at [1264, 395] on button "Download File" at bounding box center [1279, 409] width 124 height 32
